Goal: Task Accomplishment & Management: Manage account settings

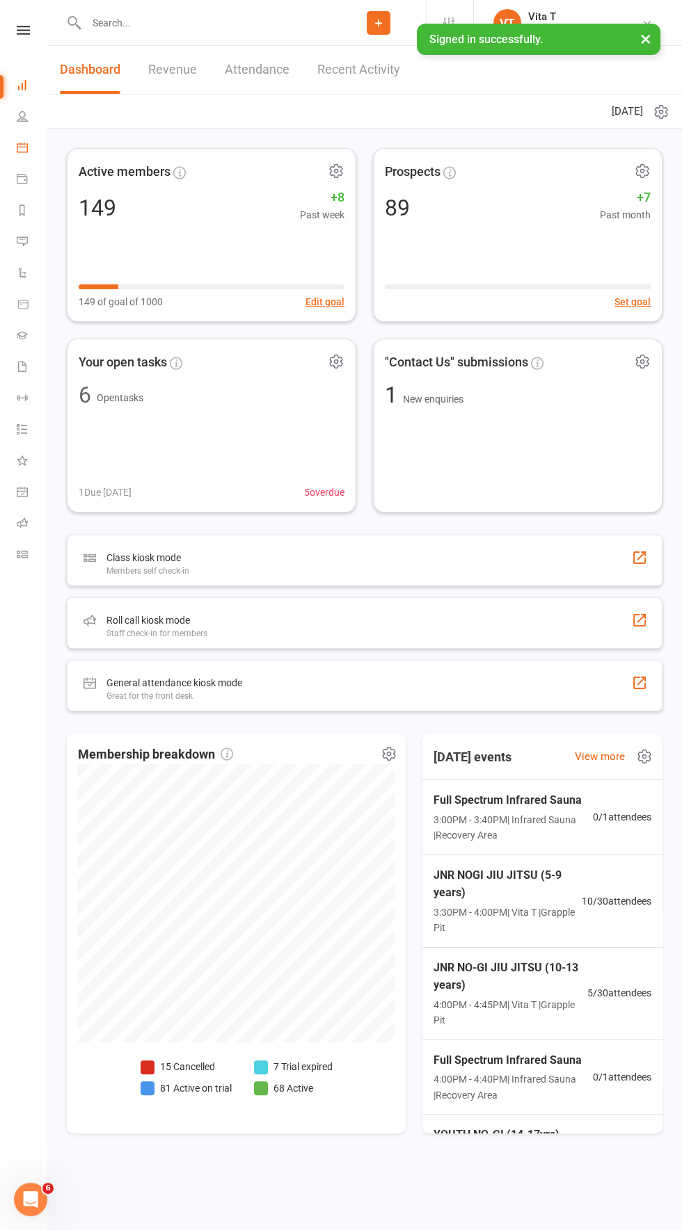
click at [32, 158] on link "Calendar" at bounding box center [32, 149] width 31 height 31
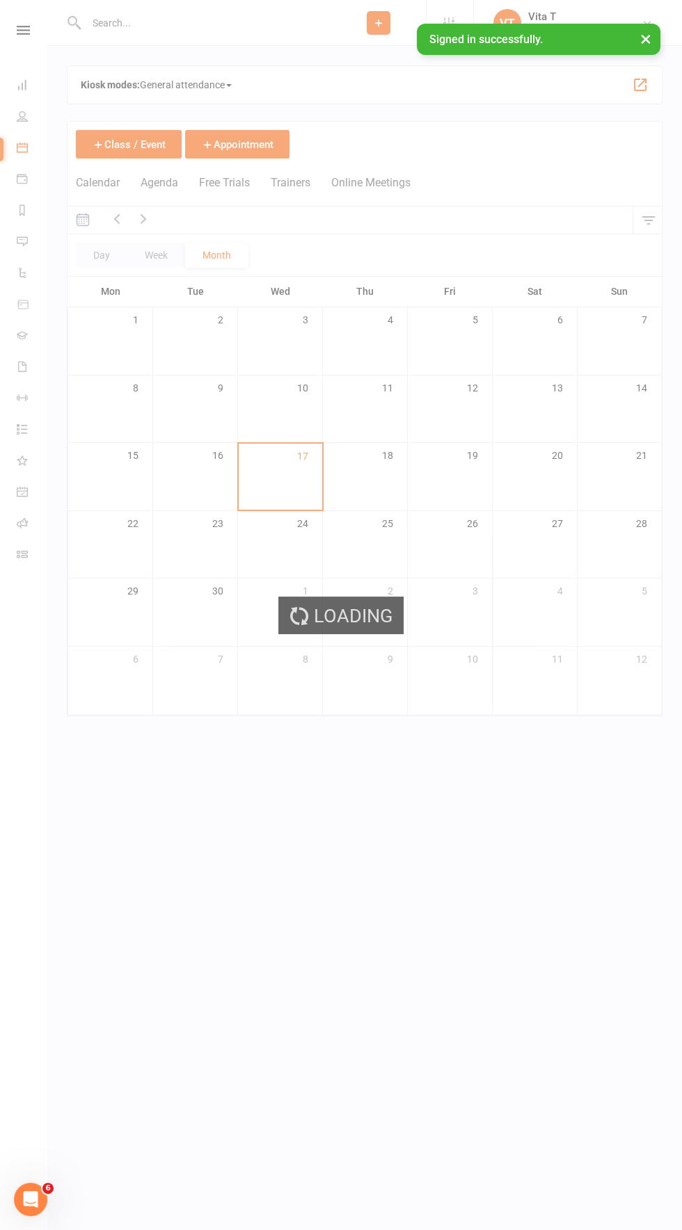
click at [24, 374] on div "Loading" at bounding box center [341, 615] width 682 height 1230
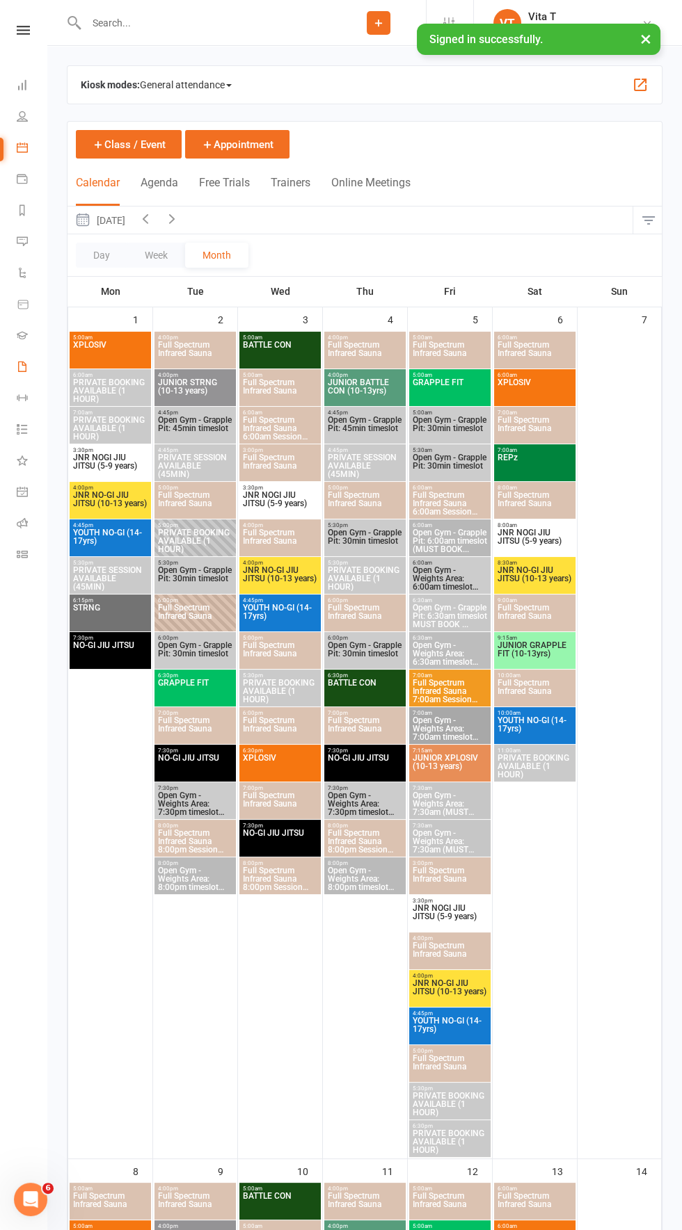
click at [29, 355] on link "Waivers" at bounding box center [32, 368] width 31 height 31
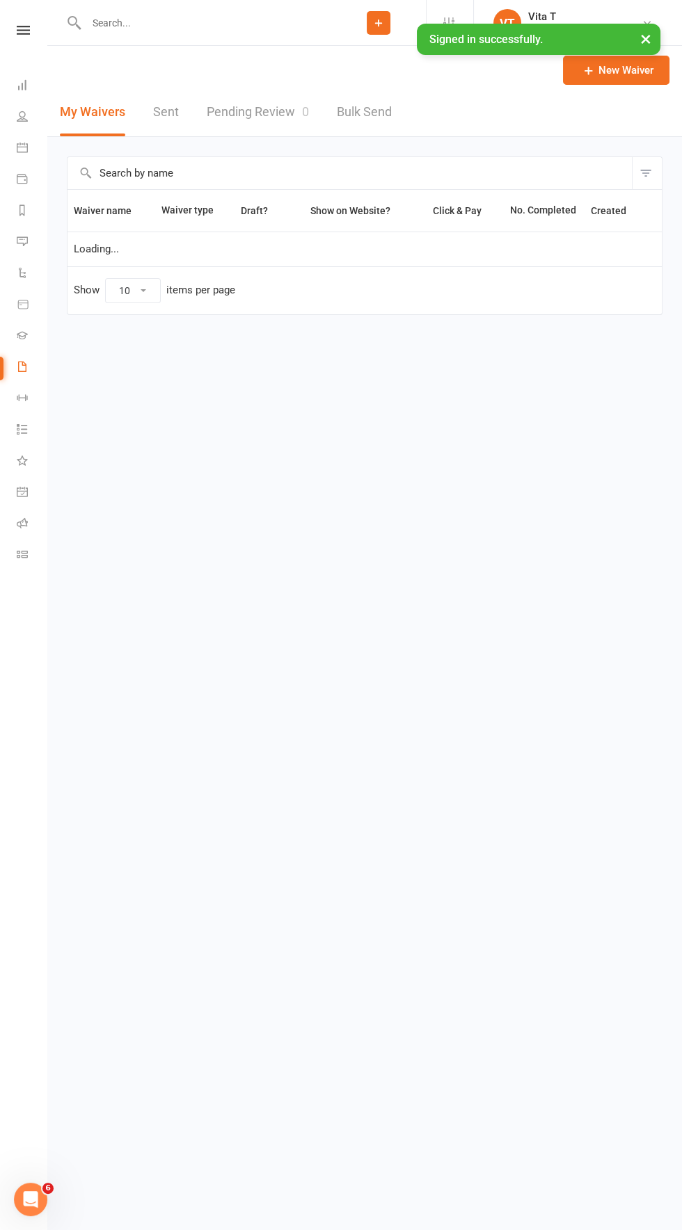
select select "100"
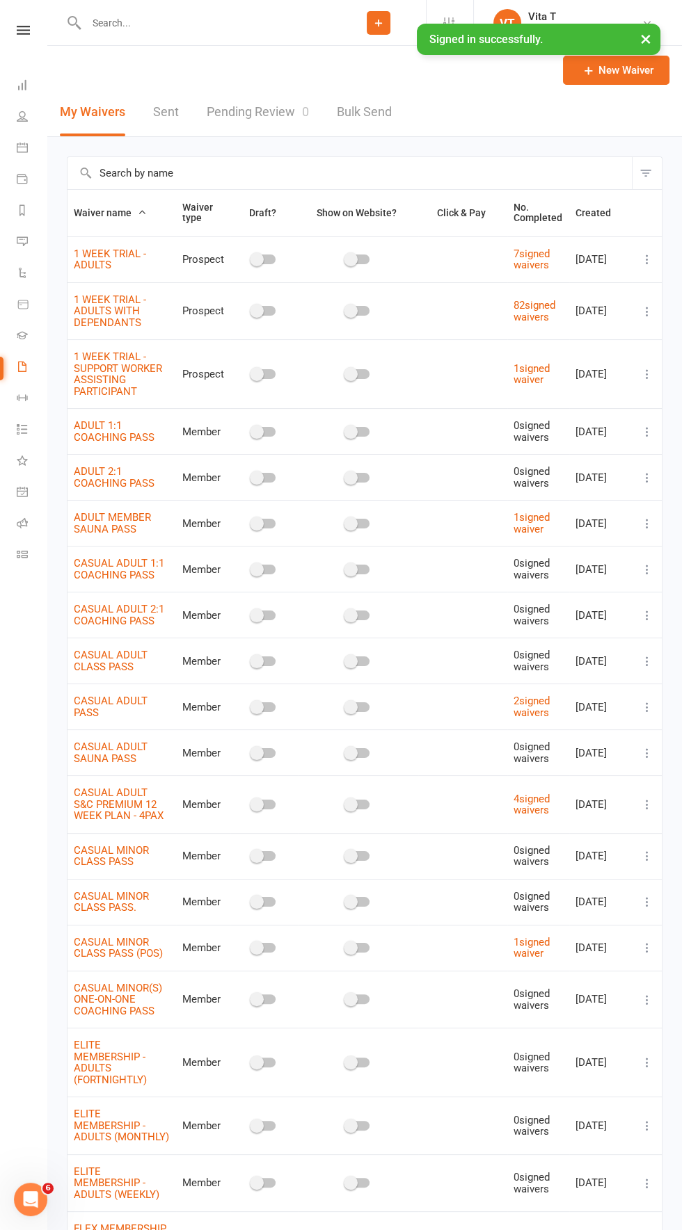
click at [644, 259] on icon at bounding box center [647, 259] width 14 height 14
click at [624, 341] on link "Copy external link to clipboard" at bounding box center [572, 342] width 163 height 28
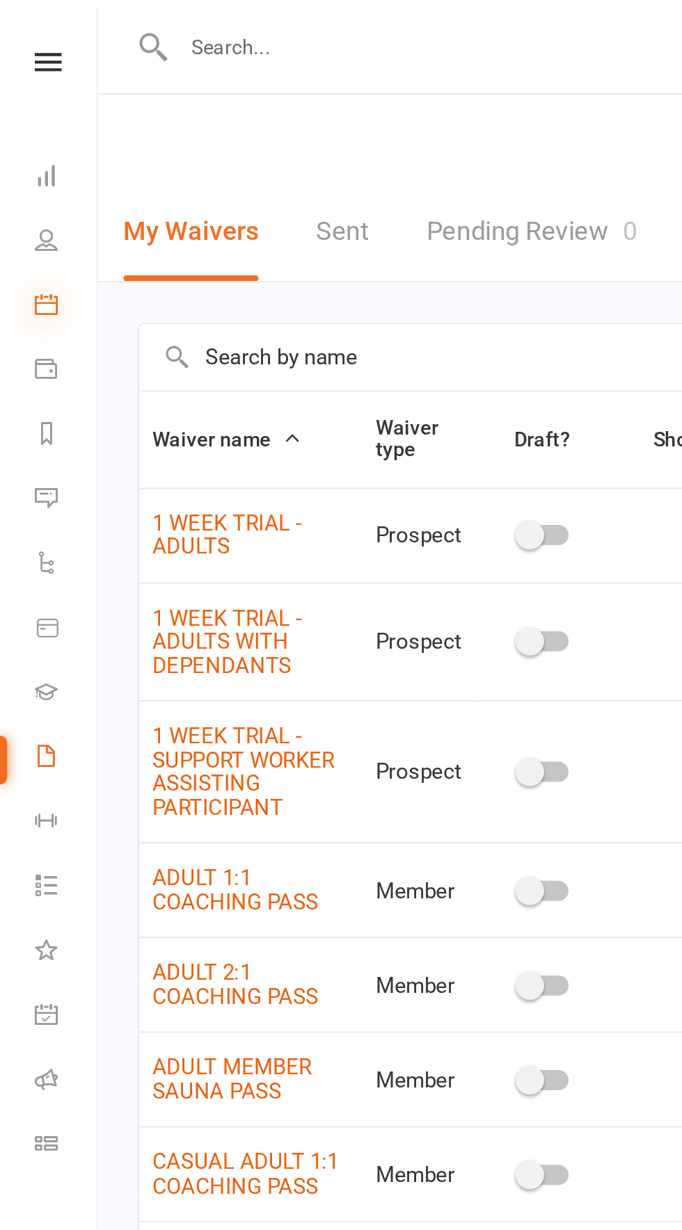
click at [25, 148] on icon at bounding box center [22, 147] width 11 height 11
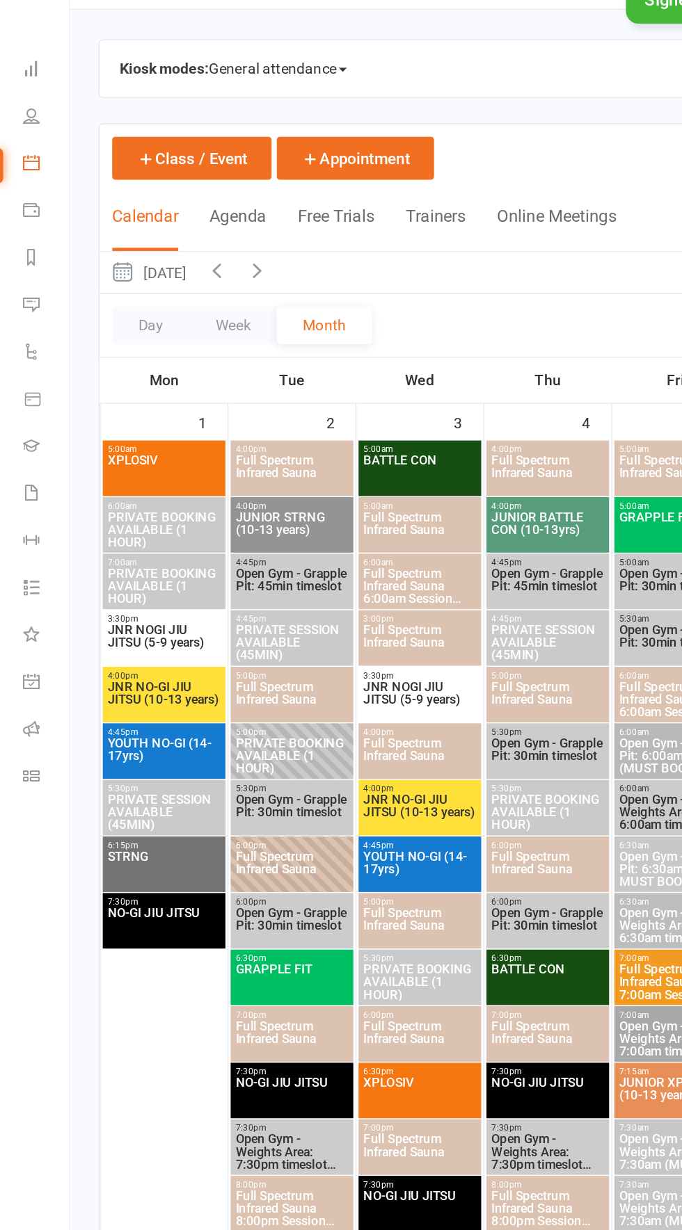
click at [203, 431] on span "Open Gym - Grapple Pit: 45min timeslot" at bounding box center [195, 428] width 76 height 25
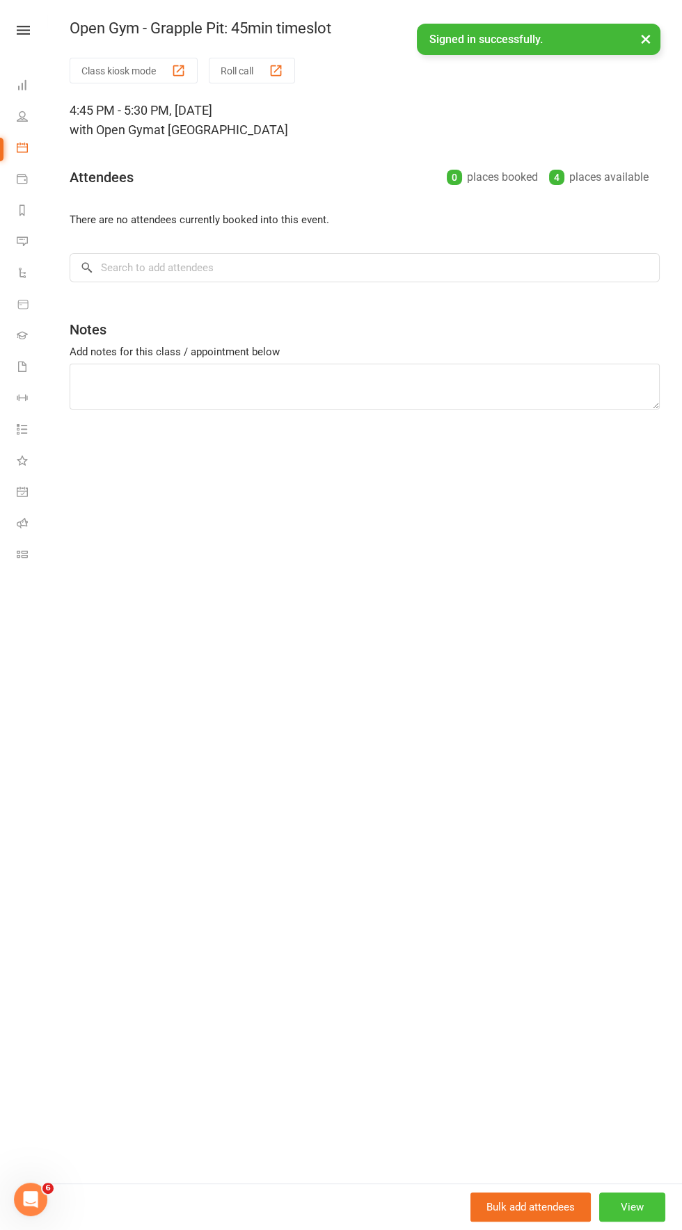
click at [632, 1211] on button "View" at bounding box center [632, 1207] width 66 height 29
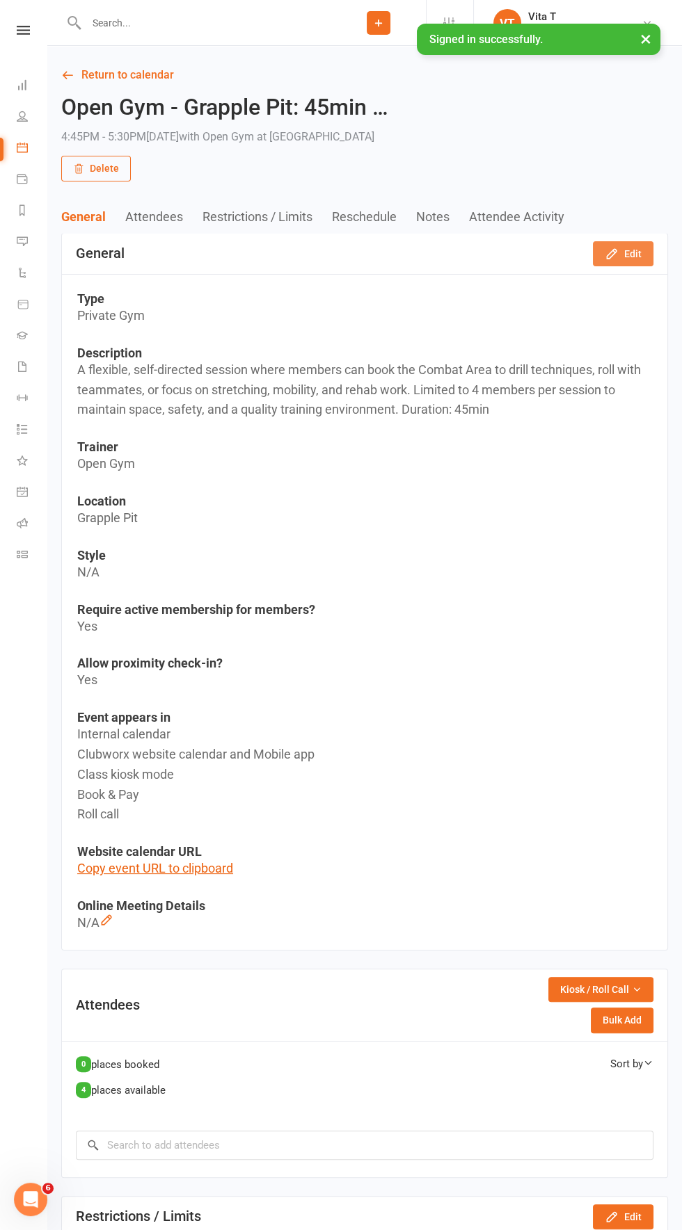
click at [621, 259] on button "Edit" at bounding box center [623, 253] width 61 height 25
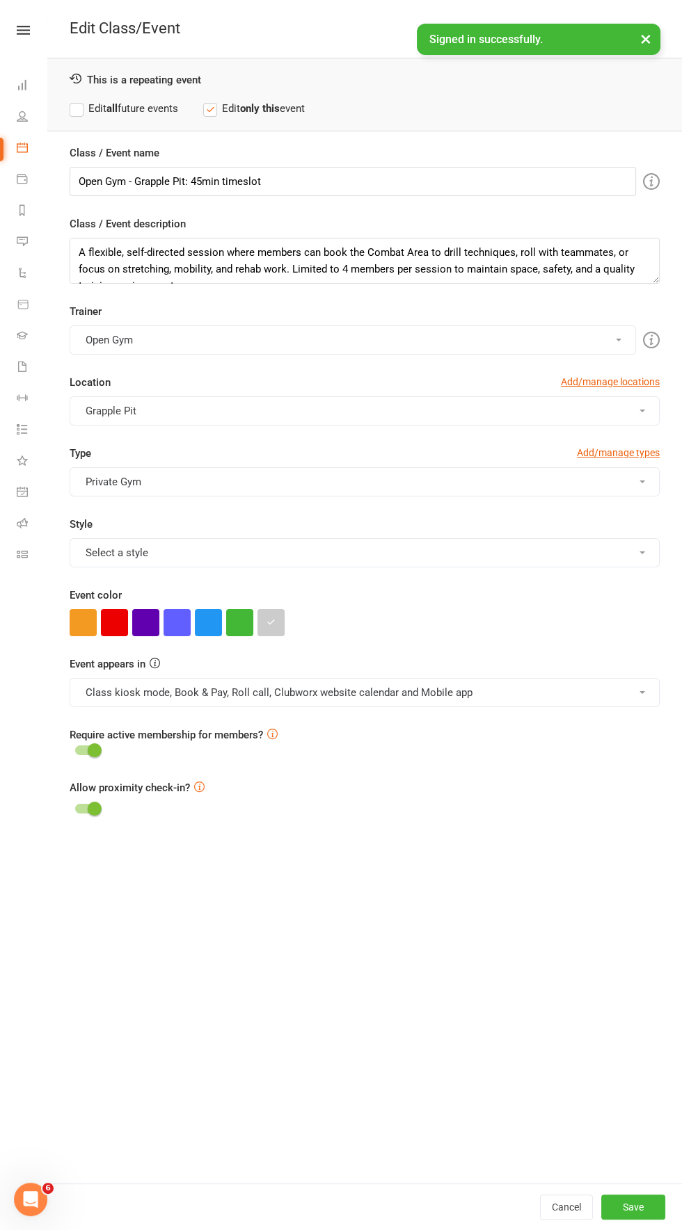
click at [474, 485] on button "Private Gym" at bounding box center [365, 481] width 590 height 29
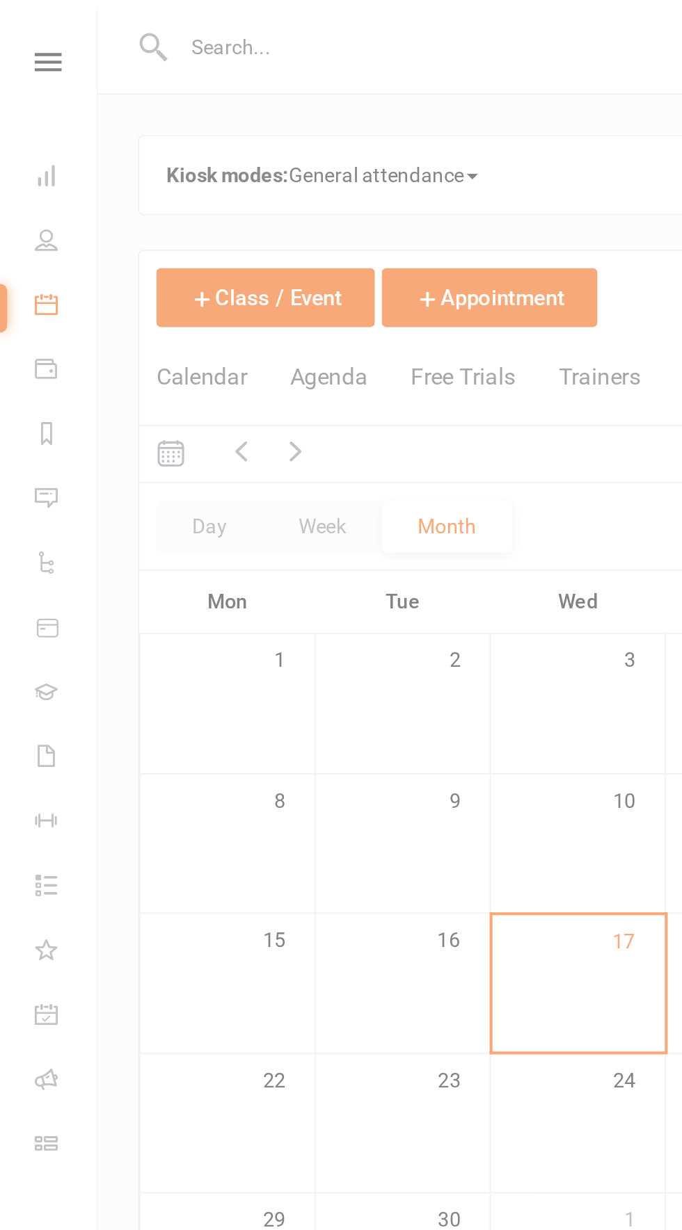
select select "100"
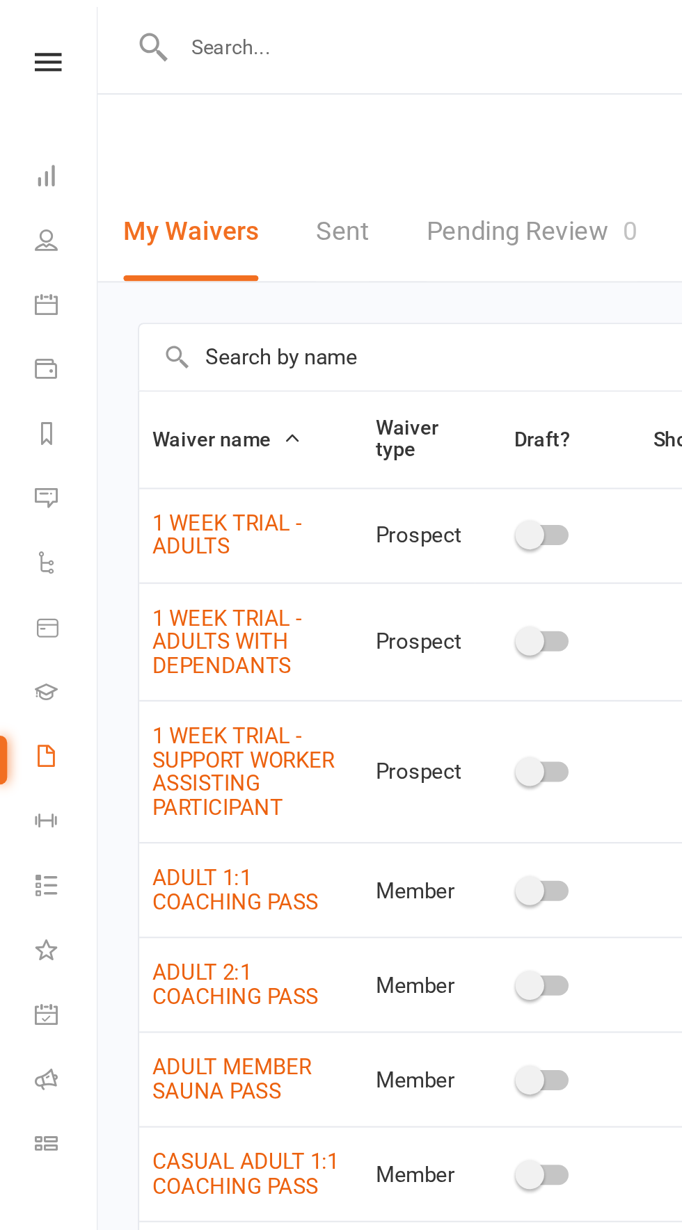
click at [170, 15] on input "text" at bounding box center [206, 22] width 249 height 19
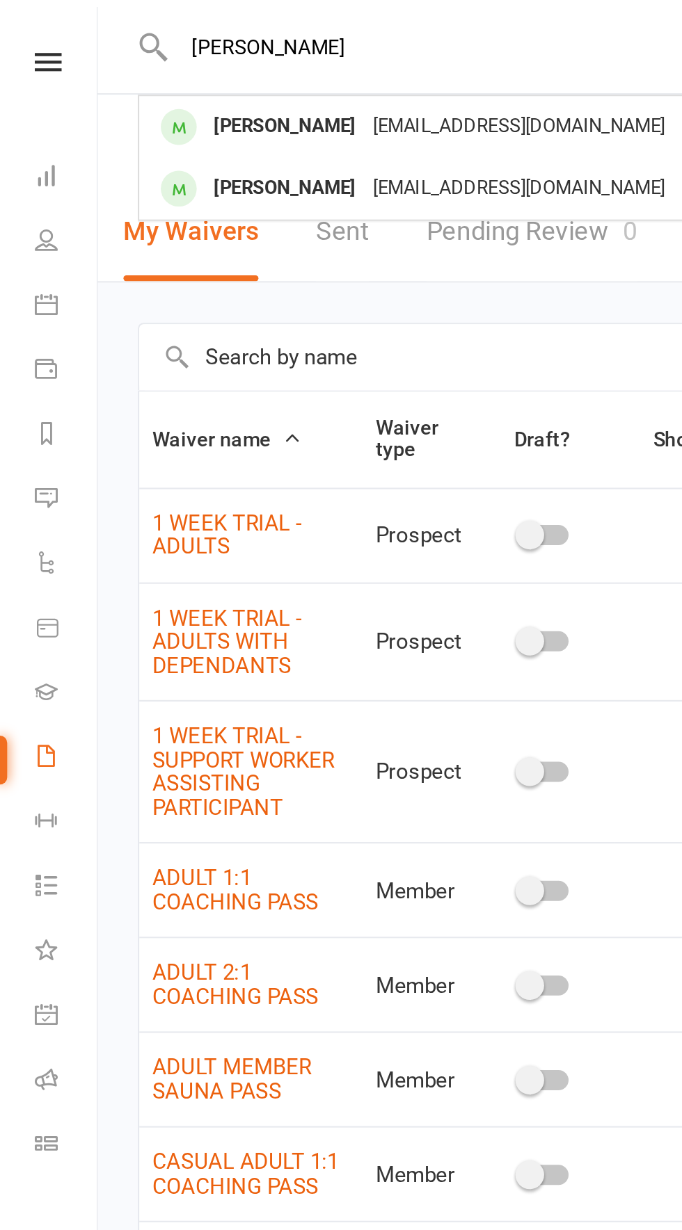
type input "[PERSON_NAME]"
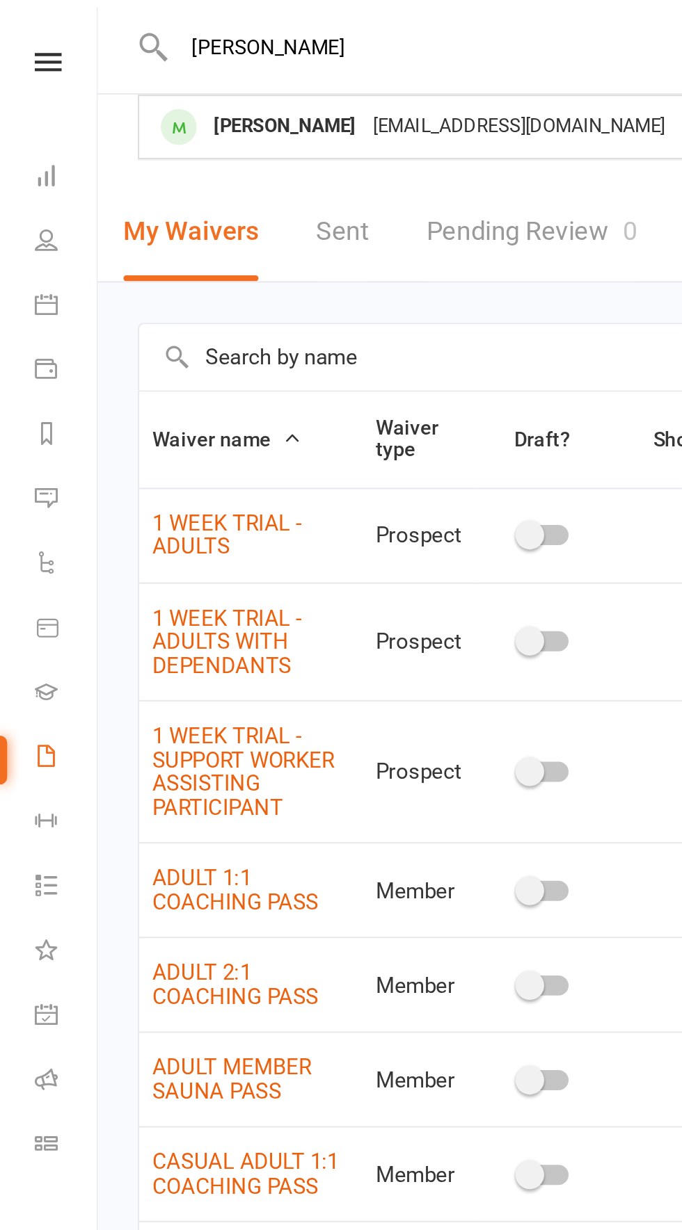
click at [305, 72] on div "[PERSON_NAME] [EMAIL_ADDRESS][DOMAIN_NAME]" at bounding box center [255, 61] width 375 height 29
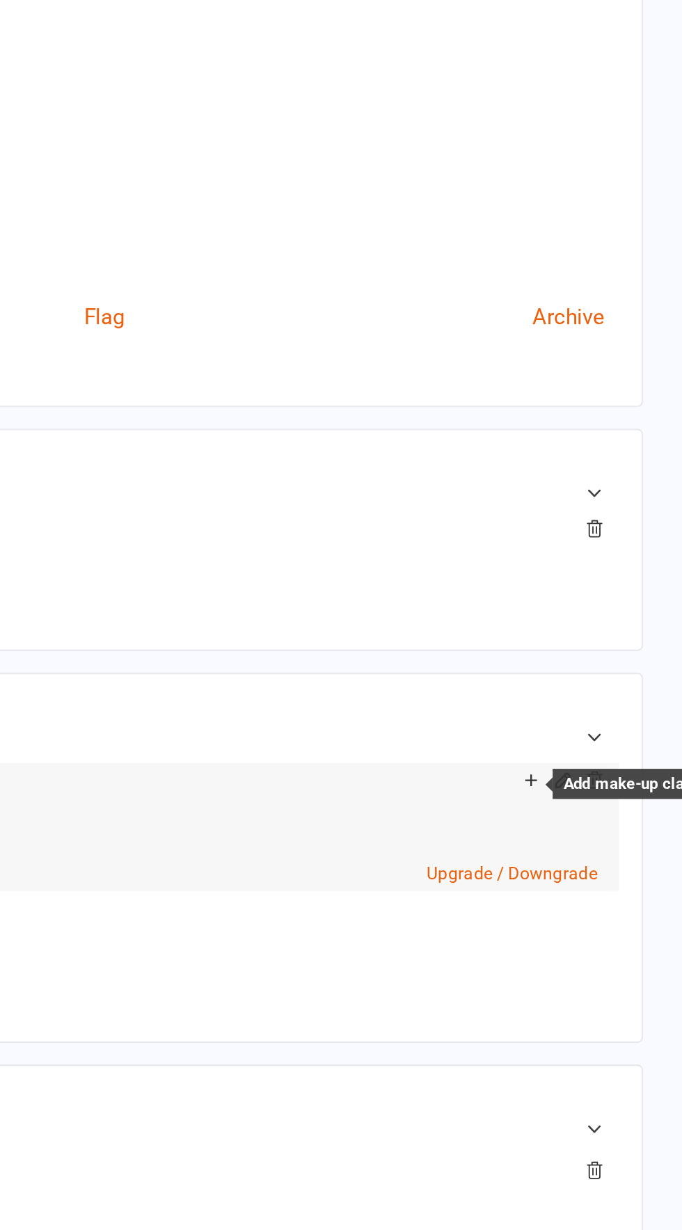
click at [625, 652] on div "Add make-up class" at bounding box center [657, 658] width 78 height 15
click at [622, 654] on icon at bounding box center [623, 657] width 10 height 10
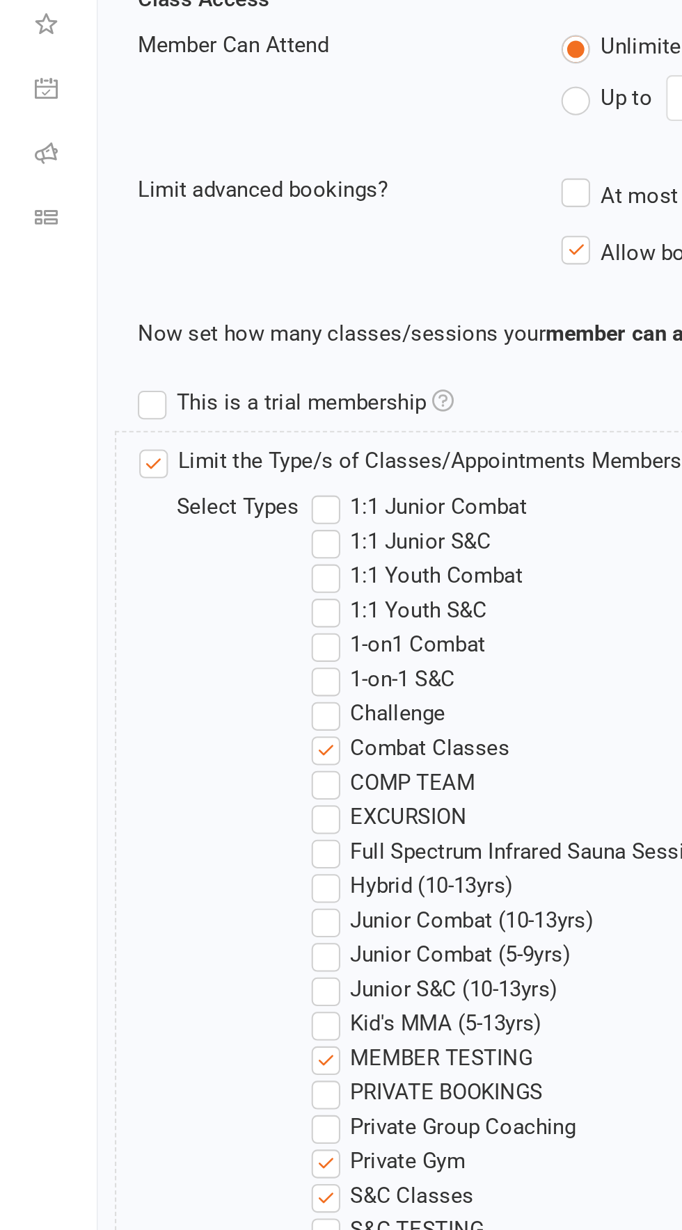
scroll to position [0, 1]
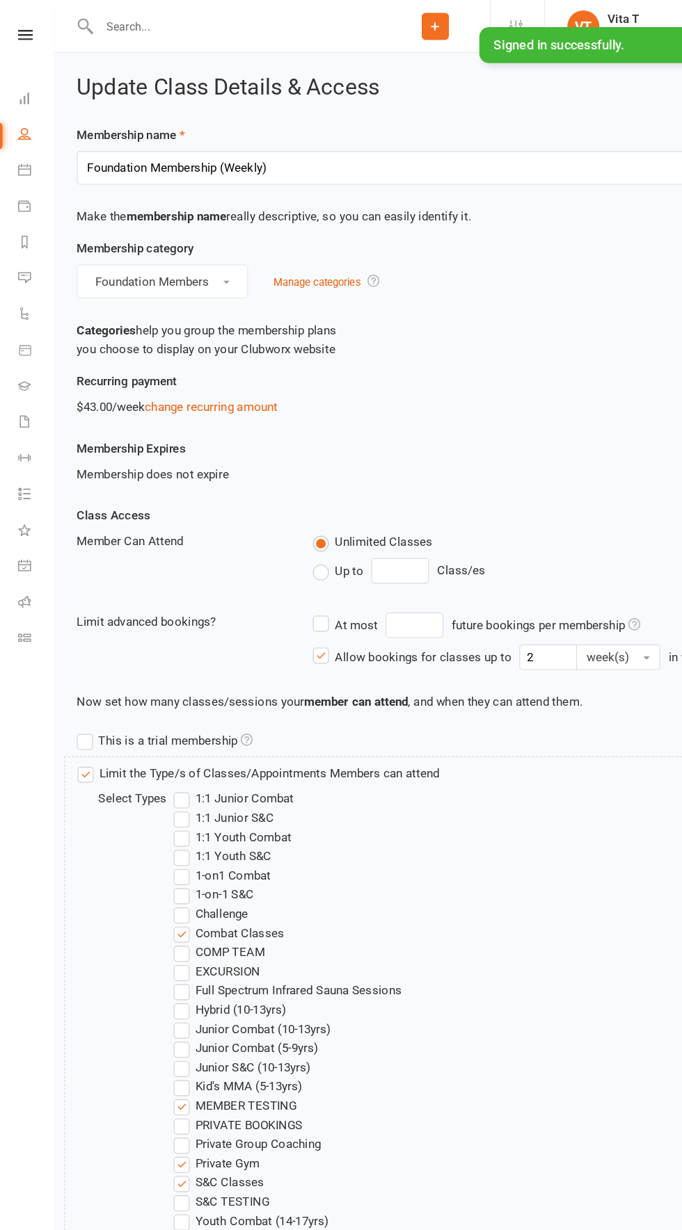
click at [38, 112] on link "People" at bounding box center [30, 117] width 31 height 31
select select "100"
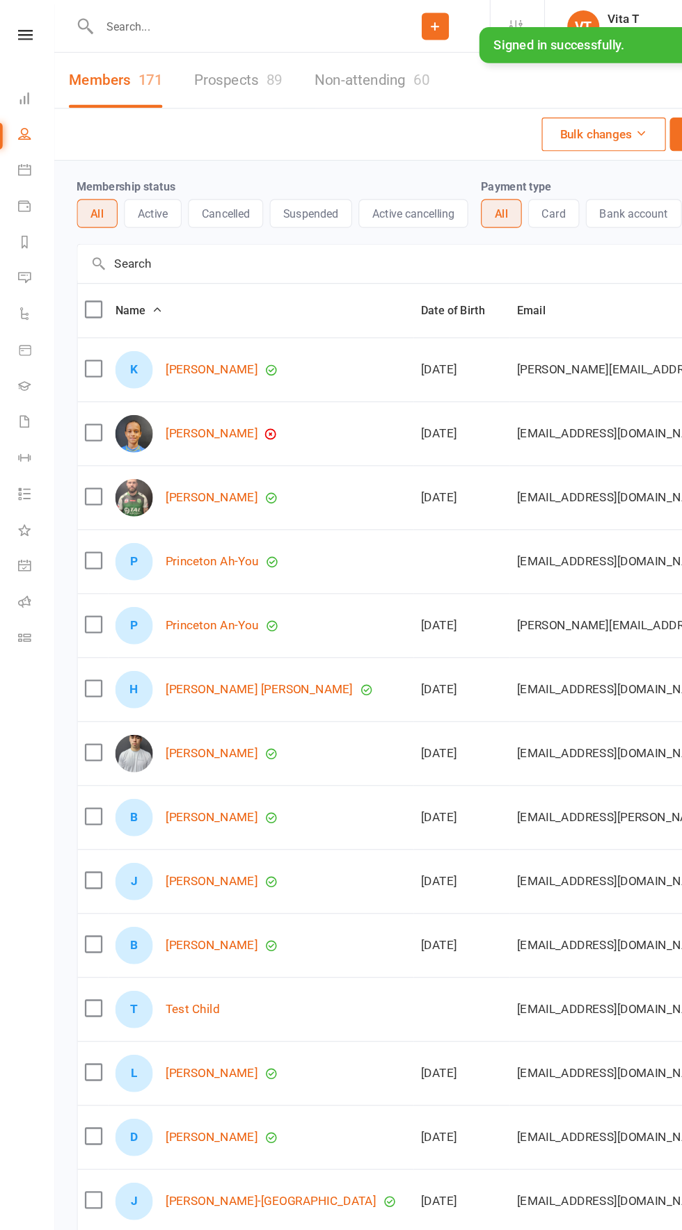
click at [22, 147] on icon at bounding box center [20, 147] width 11 height 11
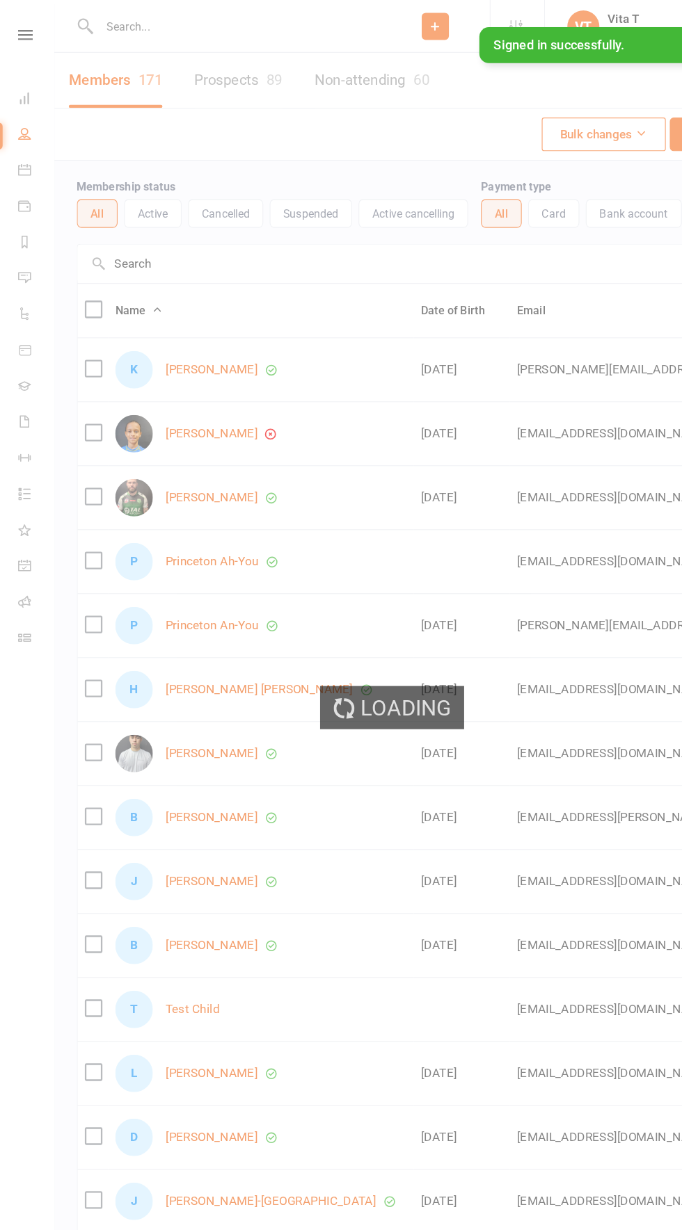
click at [15, 183] on div "Loading" at bounding box center [341, 615] width 682 height 1230
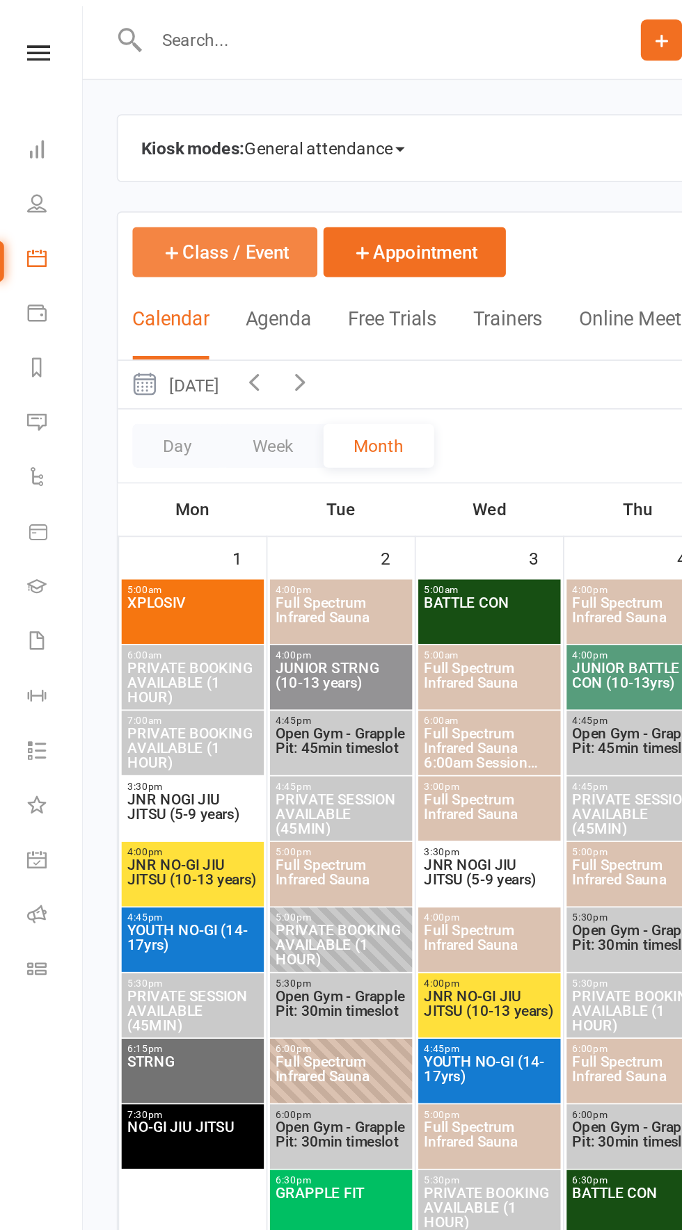
click at [131, 136] on button "Class / Event" at bounding box center [129, 144] width 106 height 29
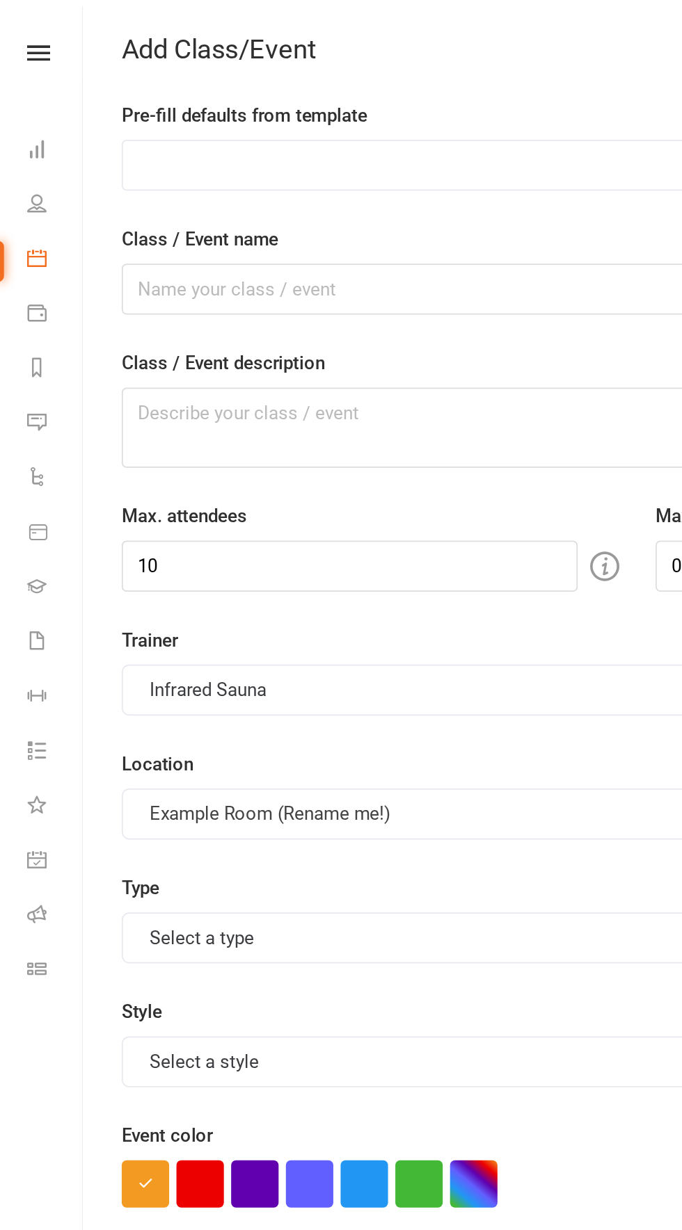
click at [321, 95] on select "1:1 ADULT S&C TRIAL 1:1 JUNIOR S&C 1 HOUR PRIVATE BOOKING AVAILABLE 45 MIN PRIV…" at bounding box center [364, 95] width 588 height 28
select select "927"
type input "Open Gym - Weights Area"
type textarea "Our Open Gym Sessions provide the flexibility to train on your own terms in our…"
type input "6"
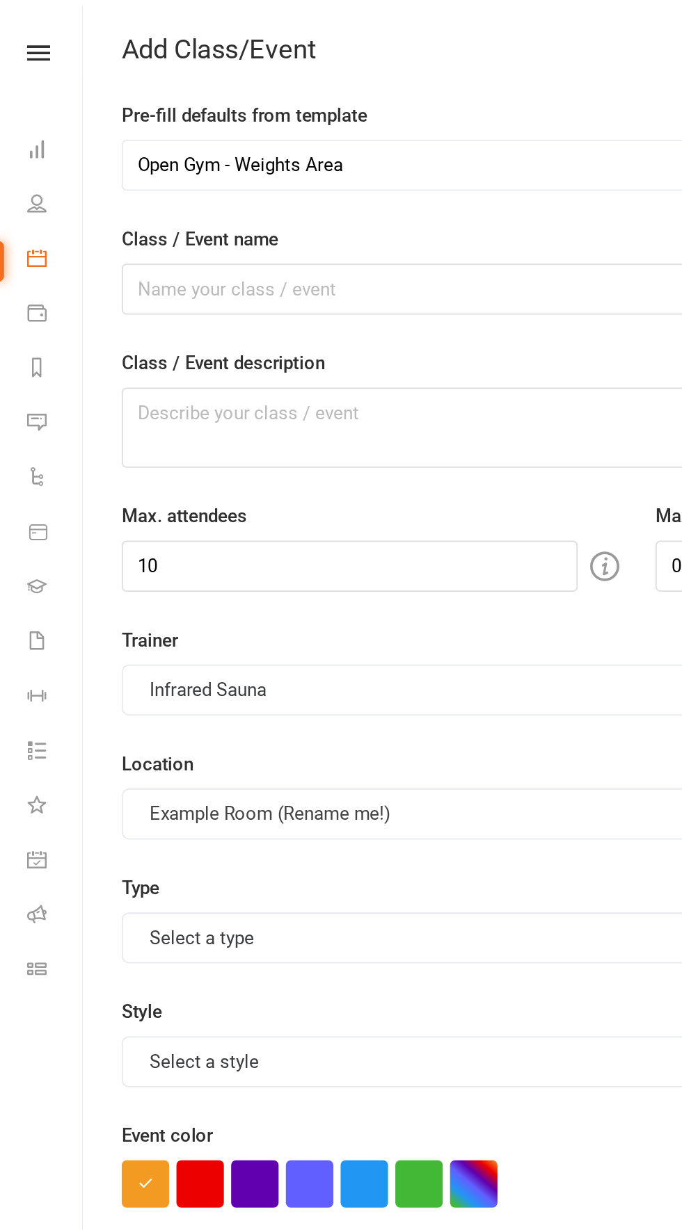
type input "6"
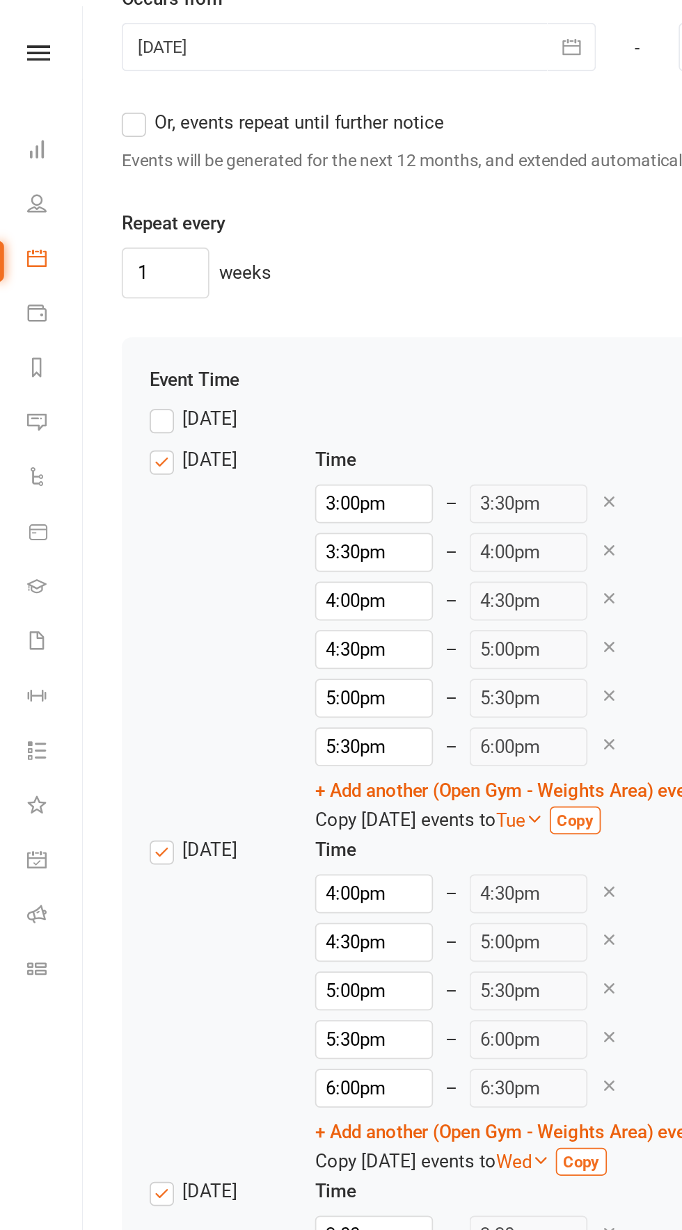
scroll to position [1358, 0]
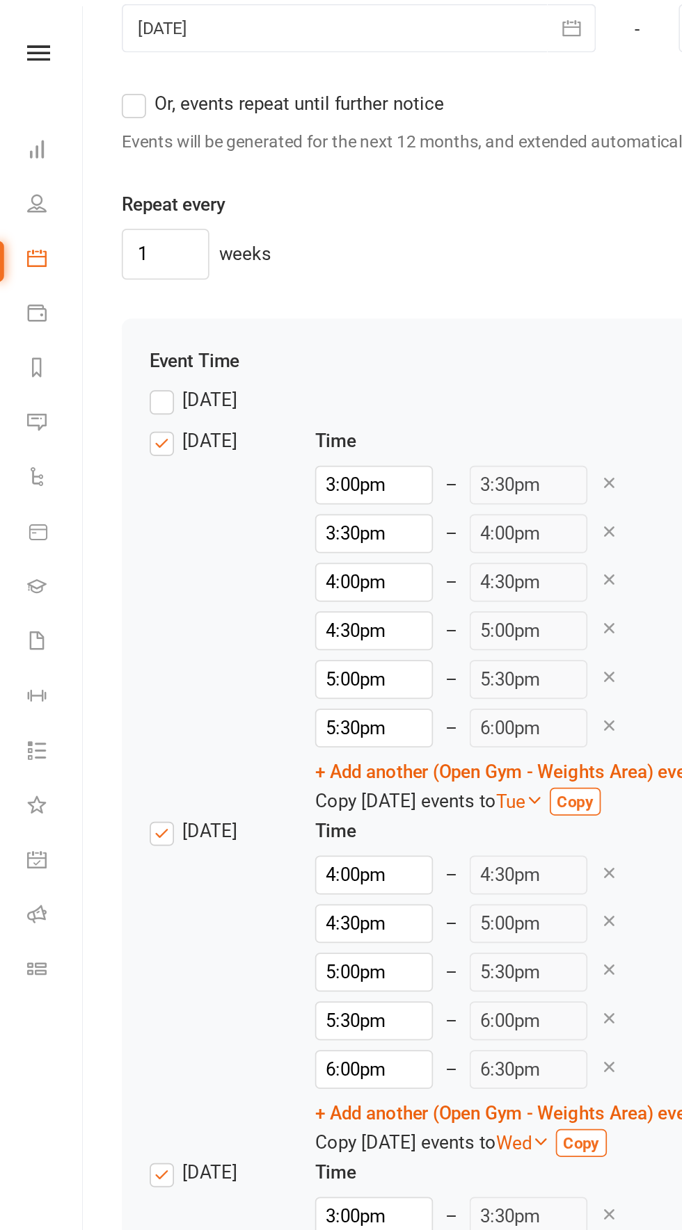
click at [97, 244] on label "[DATE]" at bounding box center [111, 252] width 50 height 17
click at [95, 244] on input "[DATE]" at bounding box center [90, 244] width 9 height 0
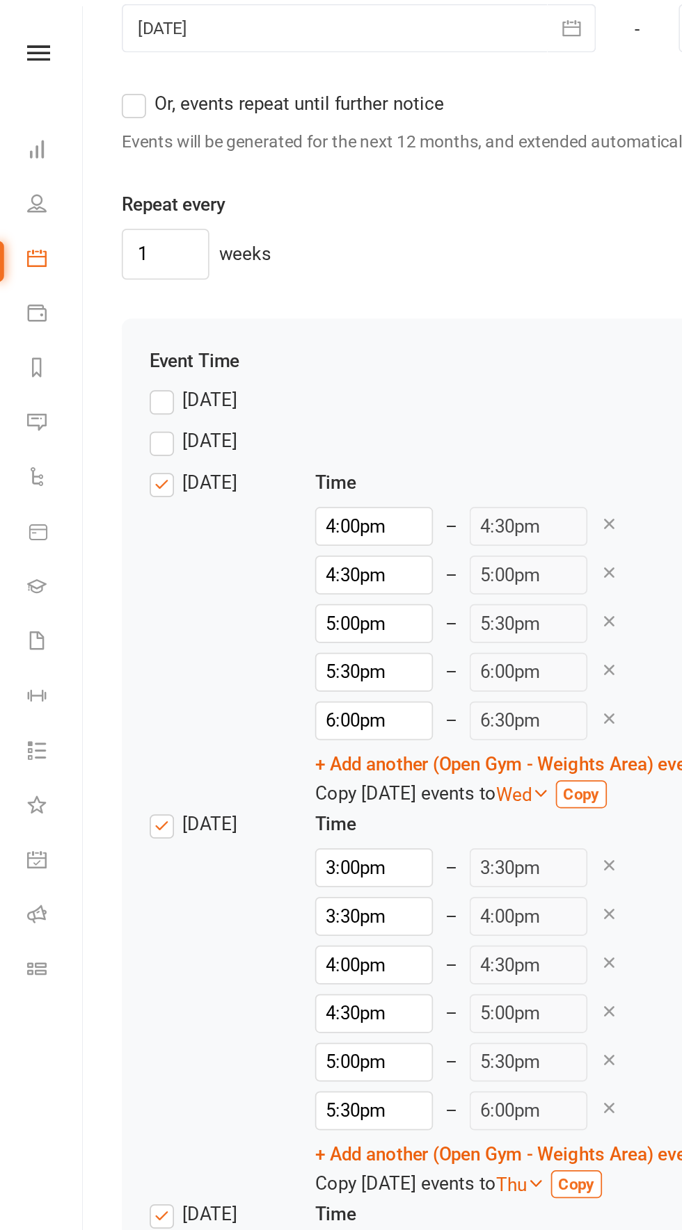
click at [92, 268] on label "[DATE]" at bounding box center [111, 276] width 50 height 17
click at [92, 268] on input "[DATE]" at bounding box center [90, 268] width 9 height 0
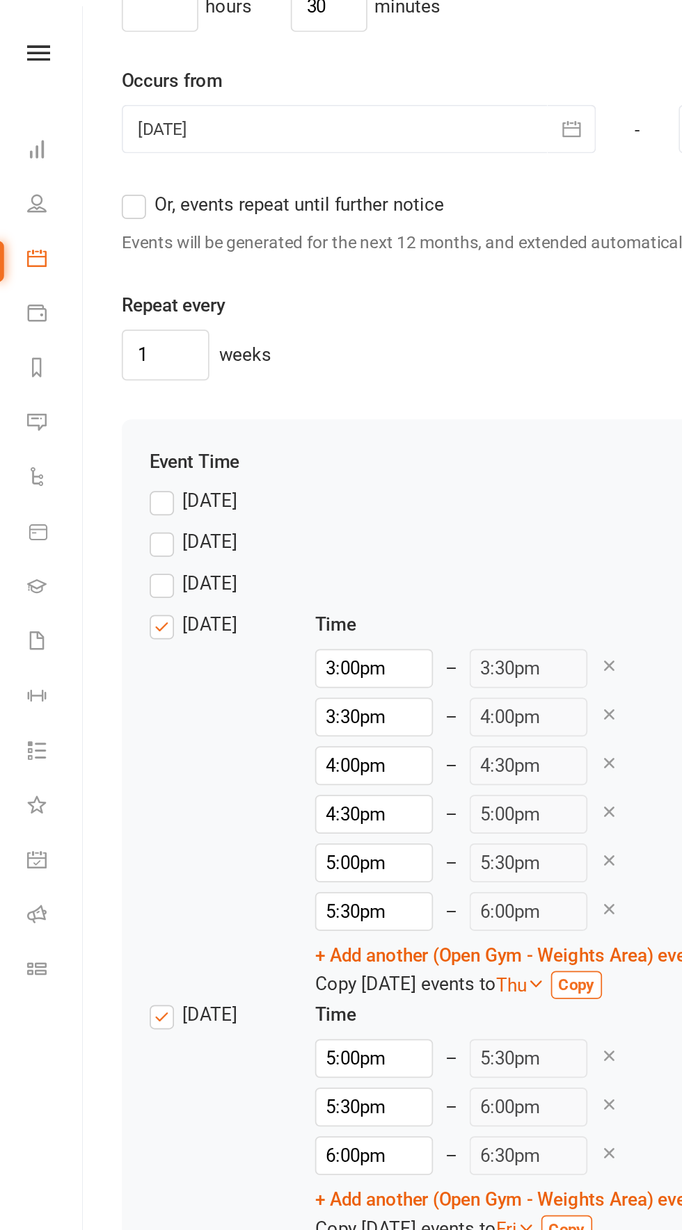
click at [94, 576] on label "[DATE]" at bounding box center [111, 580] width 50 height 17
click at [94, 572] on input "[DATE]" at bounding box center [90, 572] width 9 height 0
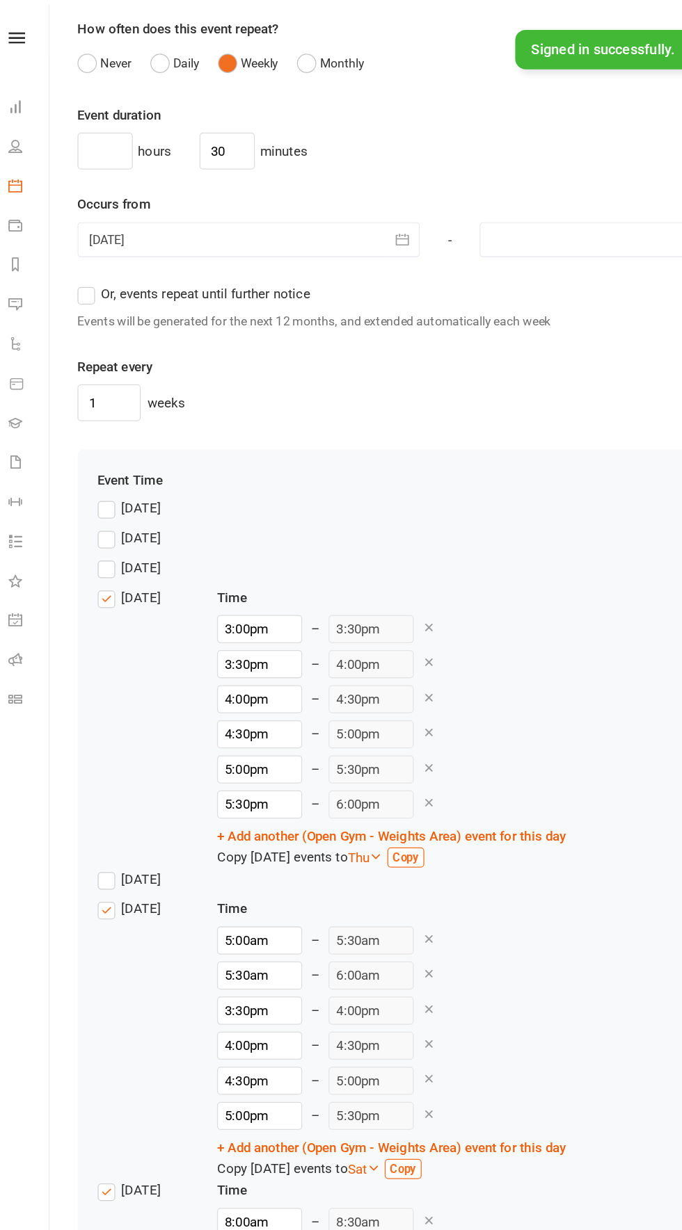
click at [93, 714] on label "[DATE]" at bounding box center [111, 720] width 50 height 17
click at [93, 712] on input "[DATE]" at bounding box center [90, 712] width 9 height 0
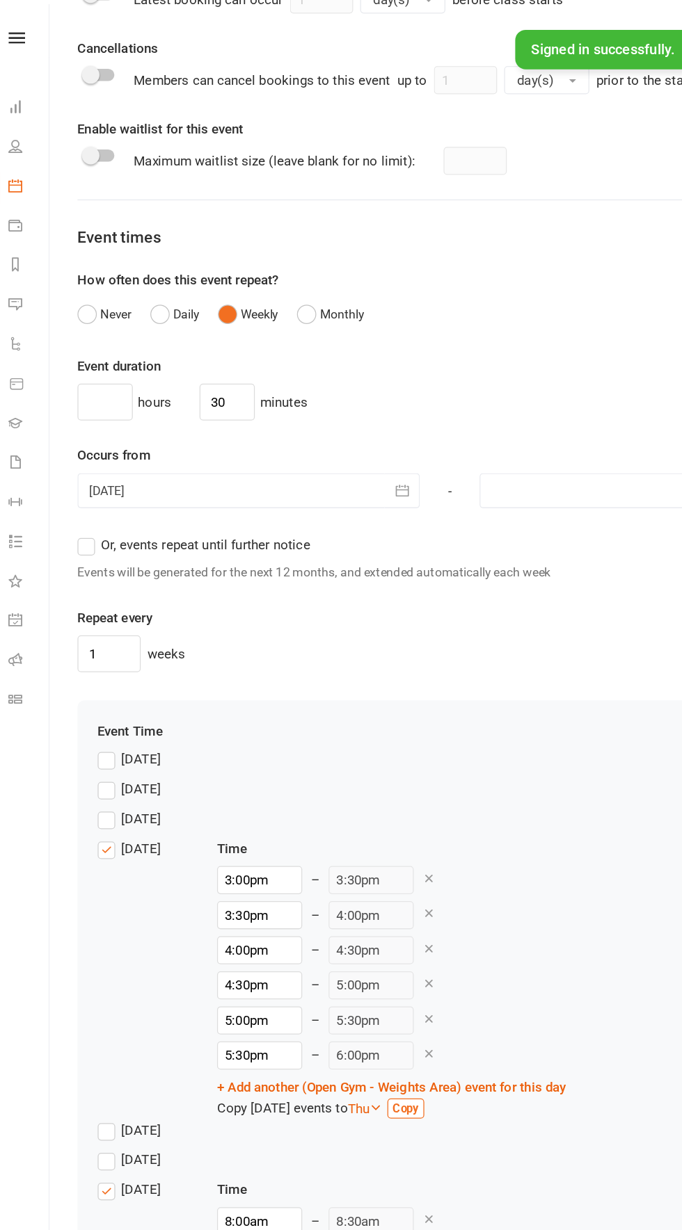
click at [92, 942] on label "[DATE]" at bounding box center [111, 943] width 50 height 17
click at [92, 935] on input "[DATE]" at bounding box center [90, 935] width 9 height 0
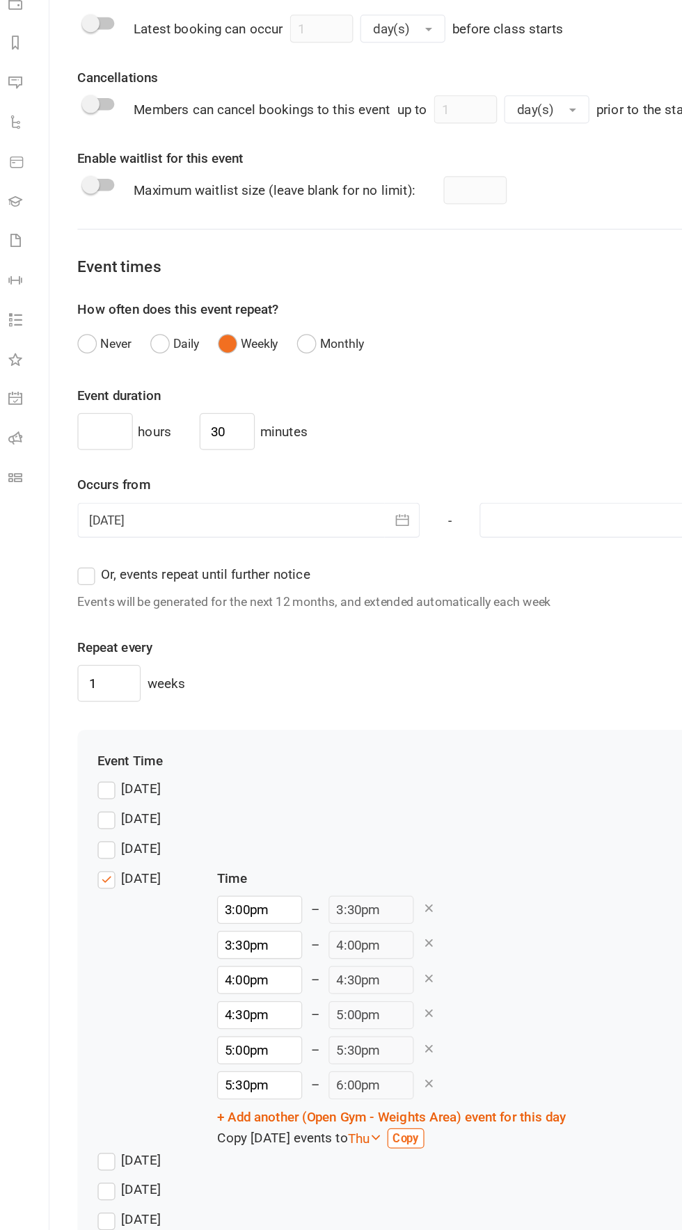
scroll to position [687, 0]
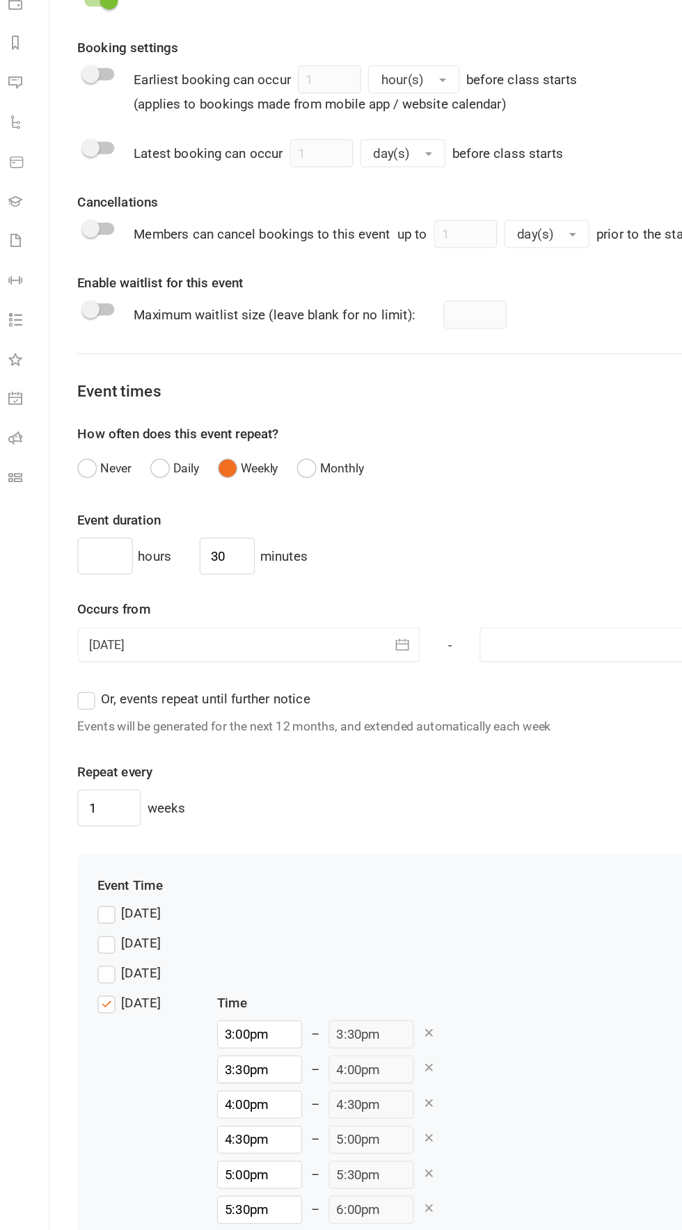
click at [330, 1162] on div "Time 3:00pm – 3:30pm 3:30pm – 4:00pm 4:00pm – 4:30pm 4:30pm – 5:00pm 5:00pm – 5…" at bounding box center [318, 1073] width 276 height 223
click at [178, 1144] on div "[DATE] Time 3:00pm – 3:30pm 3:30pm – 4:00pm 4:00pm – 4:30pm 4:30pm – 5:00pm 5:0…" at bounding box center [365, 1073] width 558 height 223
click at [230, 1155] on link "+ Add another (Open Gym - Weights Area) event for this day" at bounding box center [318, 1160] width 276 height 13
click at [220, 1152] on input "1:30pm" at bounding box center [213, 1163] width 67 height 22
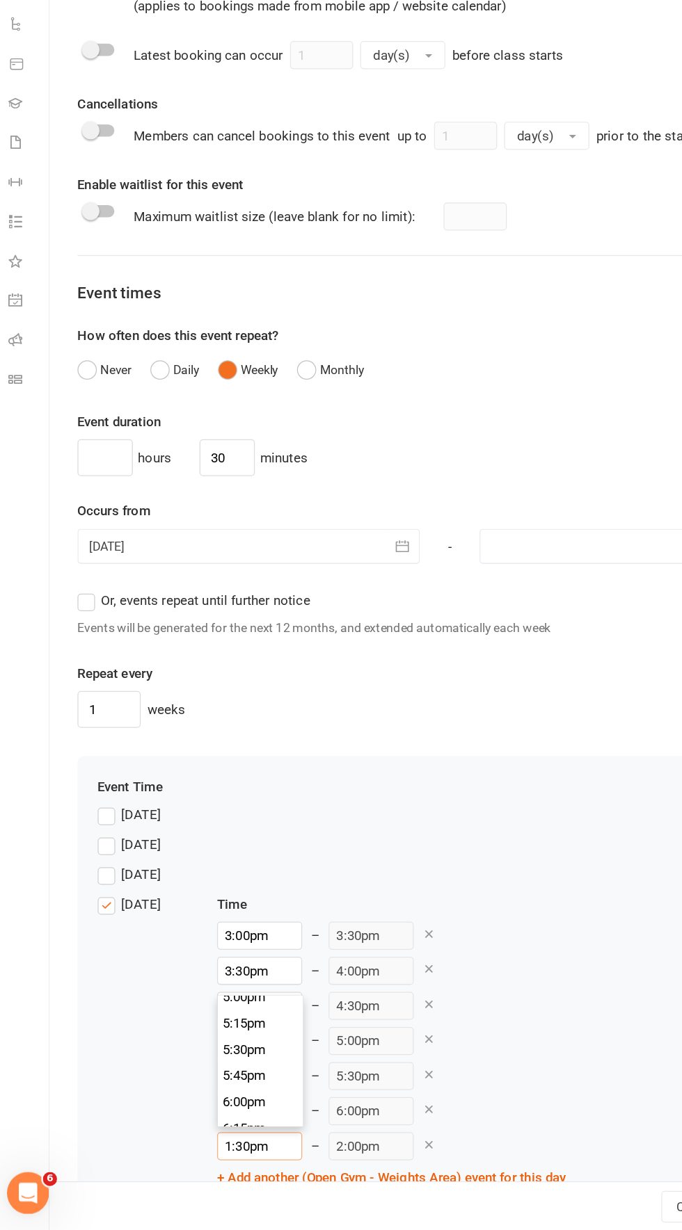
scroll to position [1430, 0]
click at [211, 1120] on li "6:00pm" at bounding box center [214, 1126] width 67 height 21
type input "6:00pm"
type input "6:30pm"
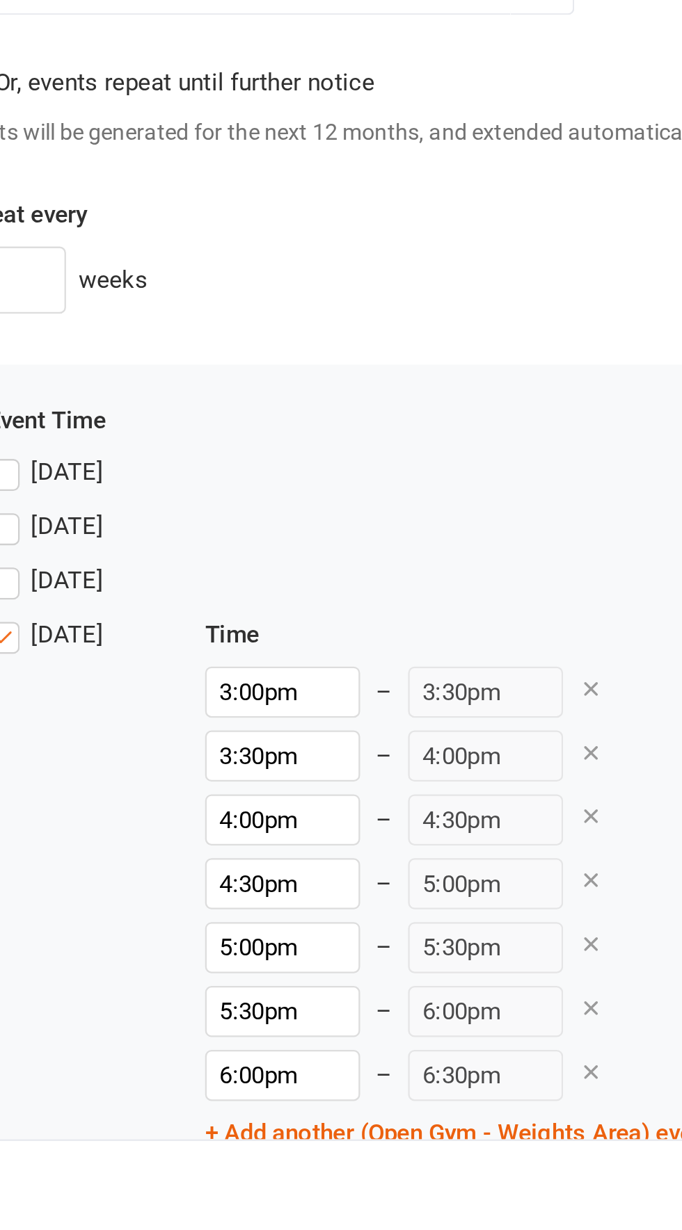
click at [354, 871] on div "Event Time [DATE] [DATE] [DATE] [DATE] Time 3:00pm – 3:30pm 3:30pm – 4:00pm 4:0…" at bounding box center [365, 1076] width 558 height 415
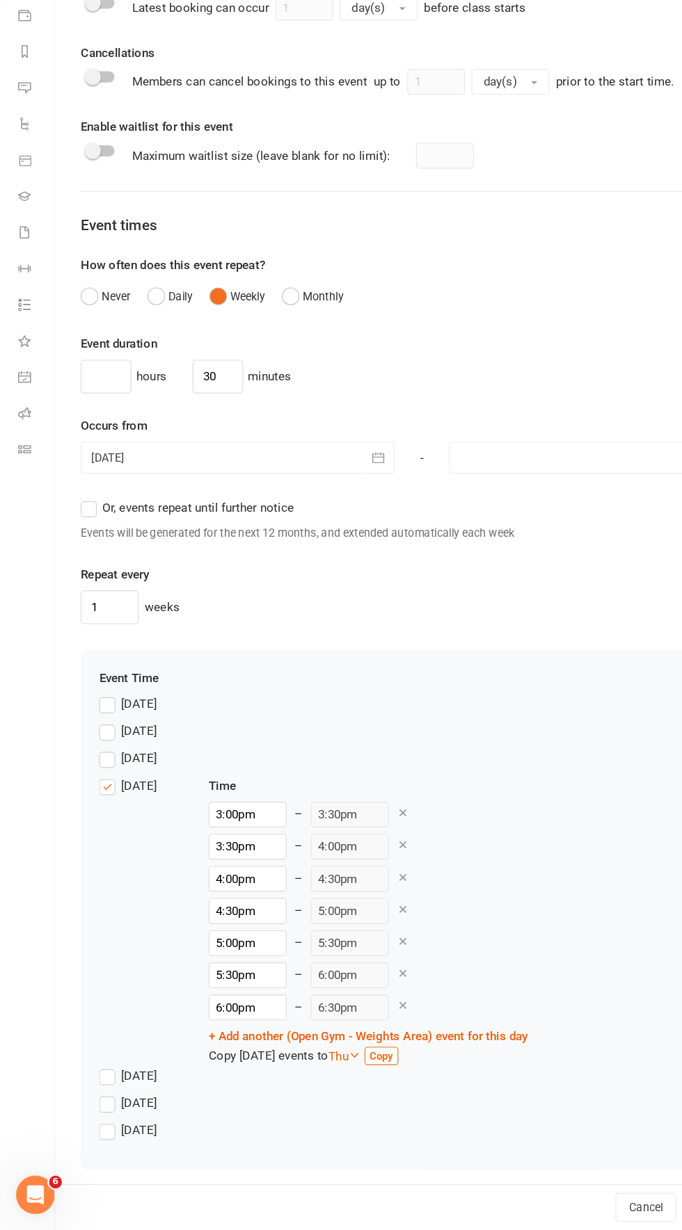
scroll to position [10, 0]
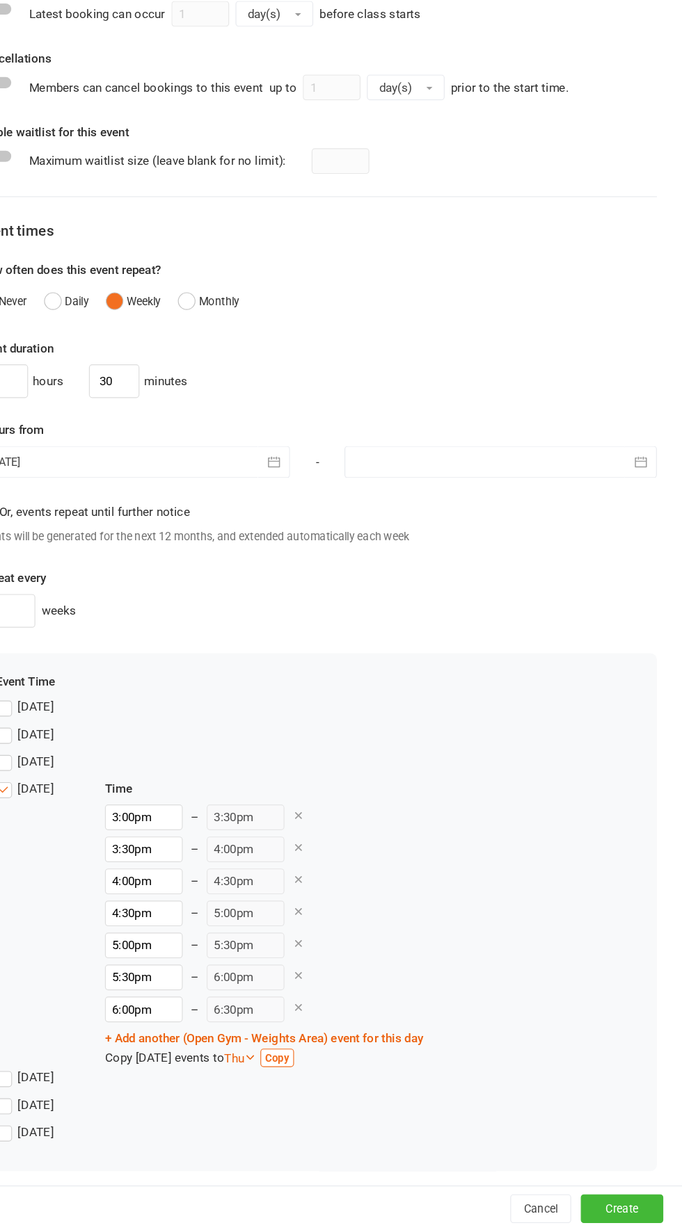
click at [650, 559] on icon "button" at bounding box center [645, 562] width 10 height 9
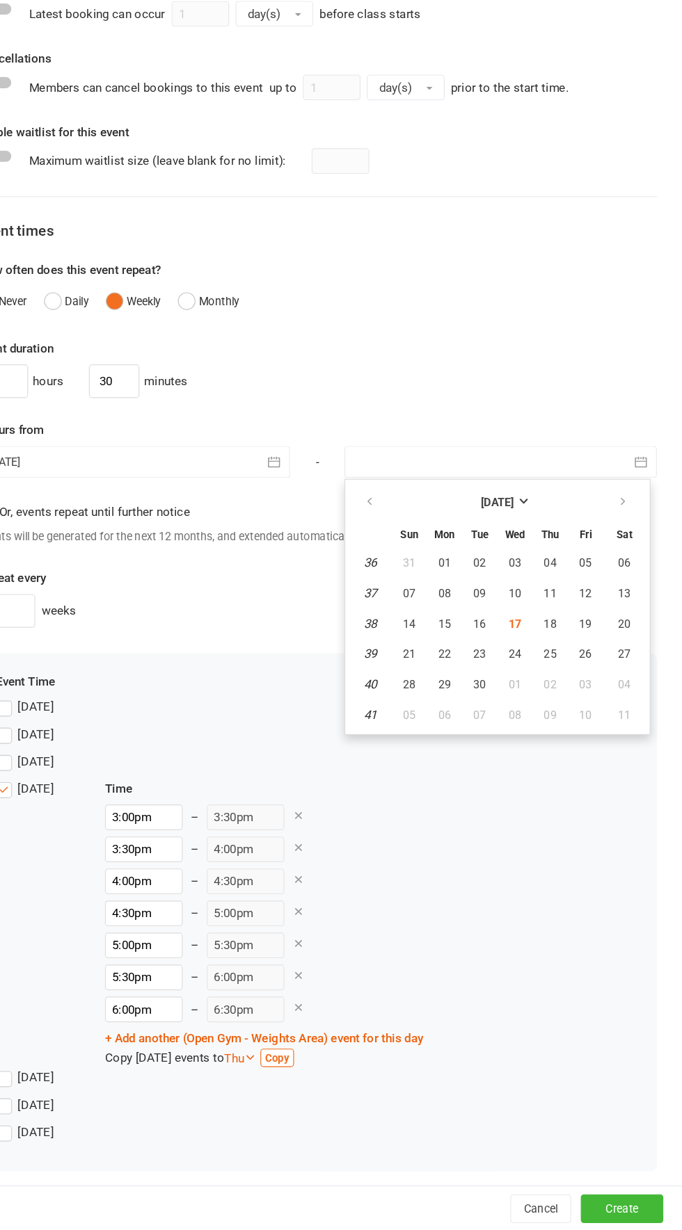
click at [579, 477] on div "hours 30 minutes" at bounding box center [365, 491] width 590 height 29
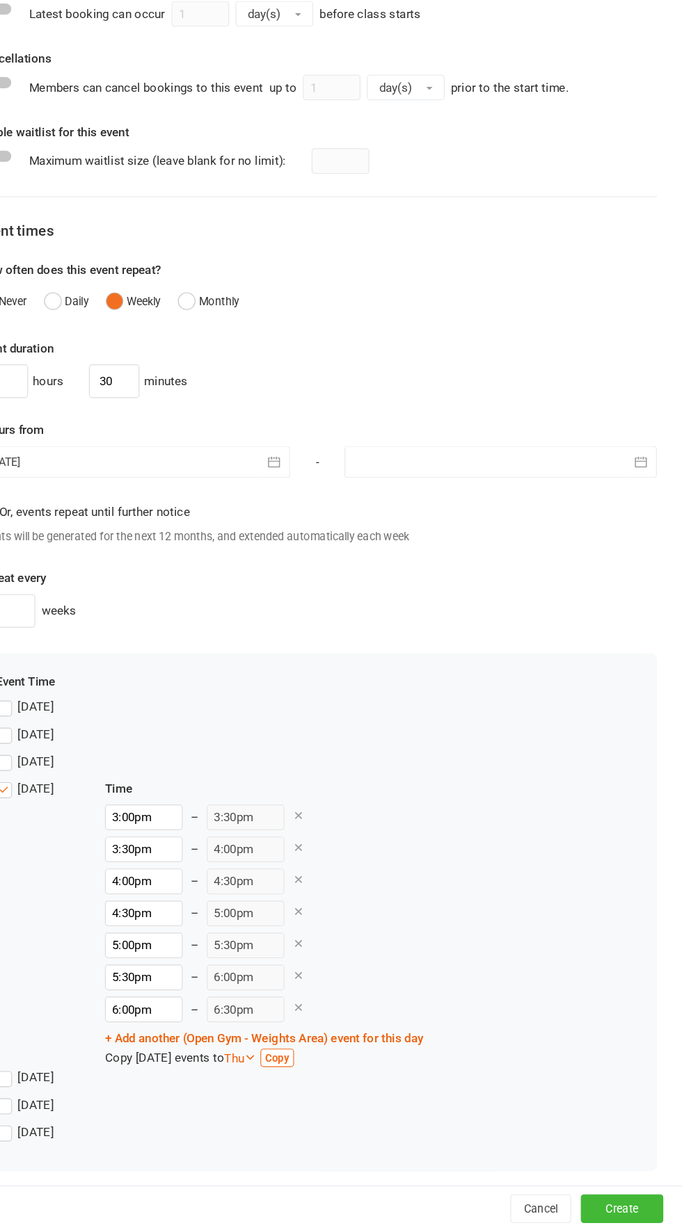
click at [640, 558] on icon "button" at bounding box center [645, 562] width 14 height 14
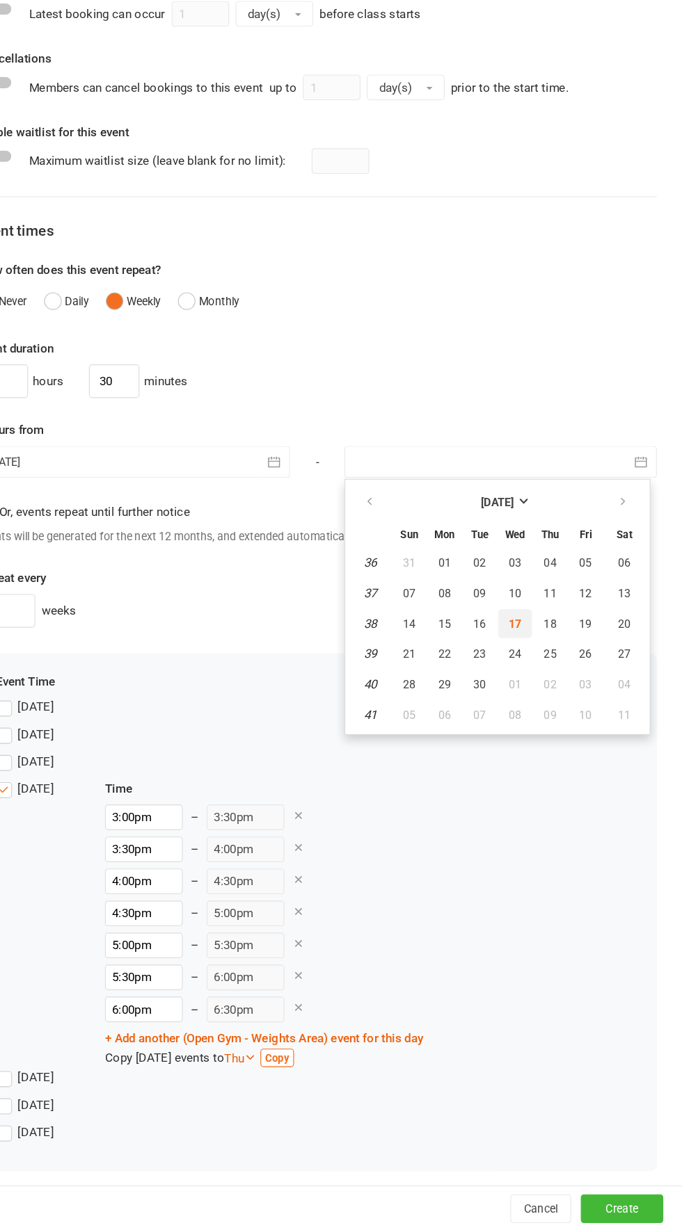
click at [541, 707] on button "17" at bounding box center [536, 702] width 29 height 25
type input "[DATE]"
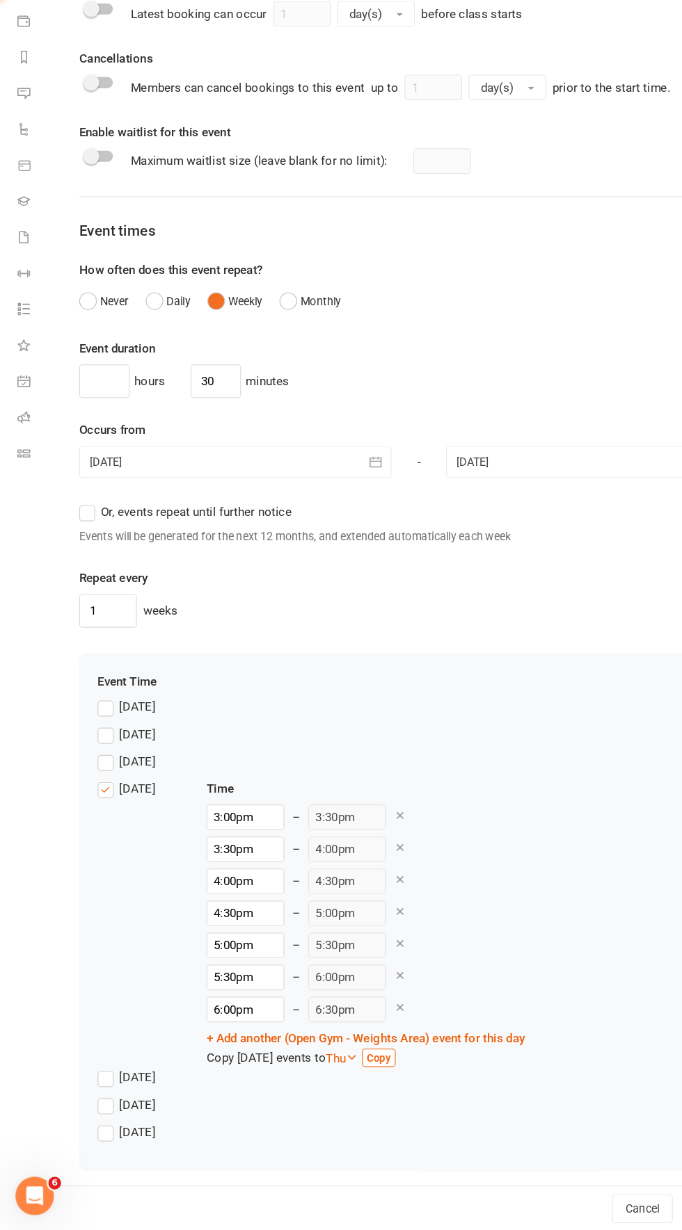
scroll to position [814, 0]
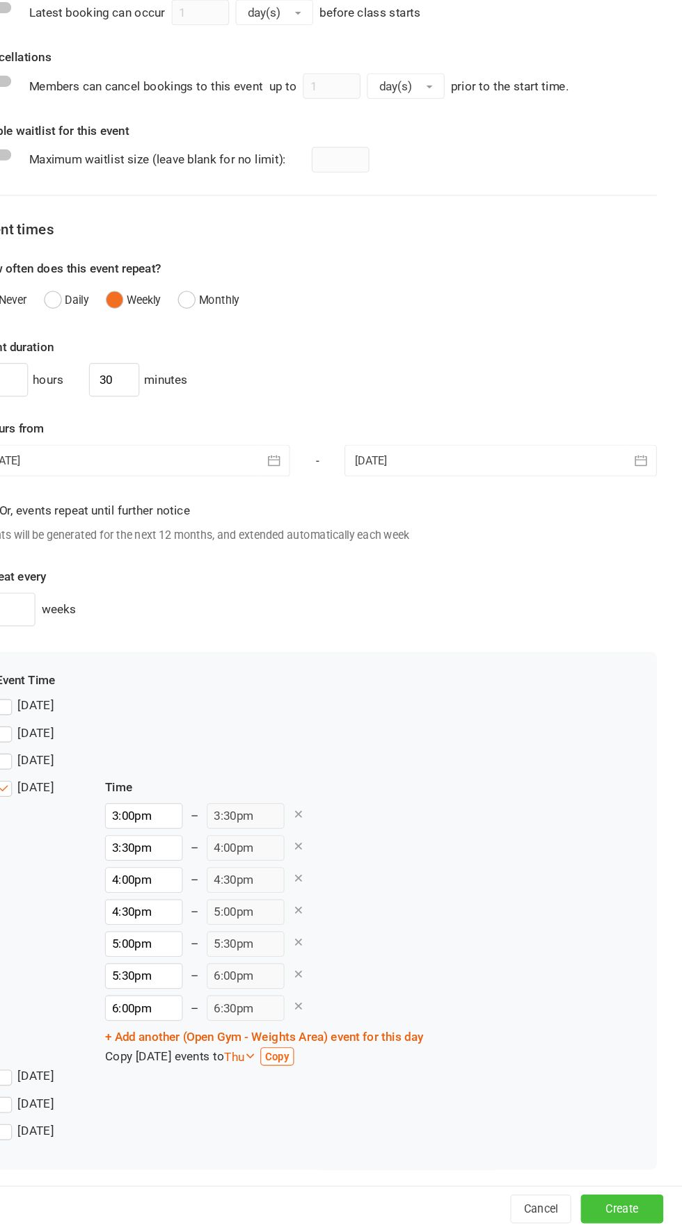
click at [638, 1203] on button "Create" at bounding box center [629, 1210] width 72 height 25
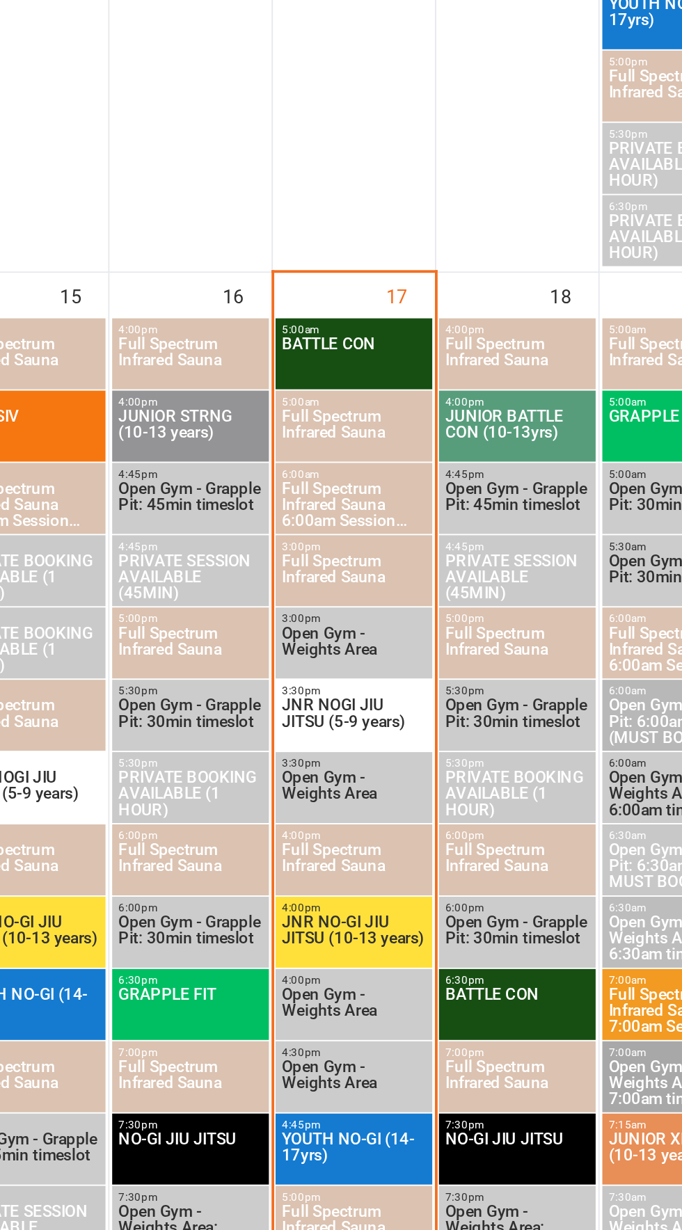
scroll to position [1715, 0]
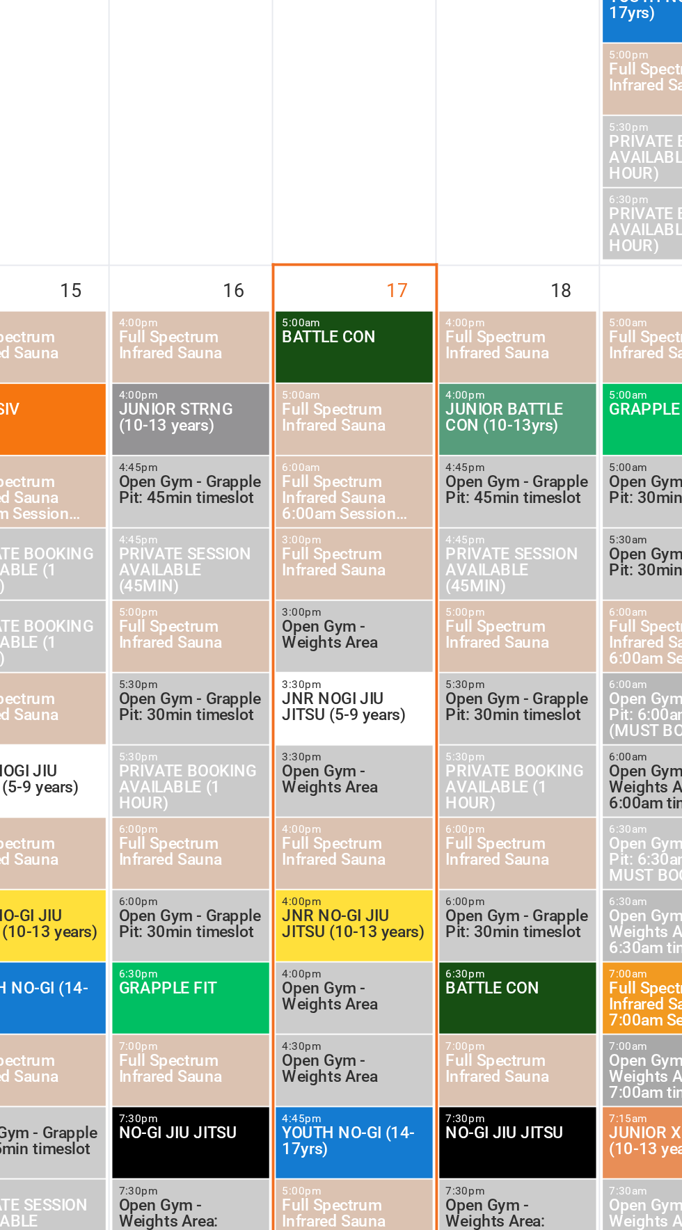
click at [292, 648] on span "JNR NO-GI JIU JITSU (10-13 years)" at bounding box center [280, 642] width 76 height 25
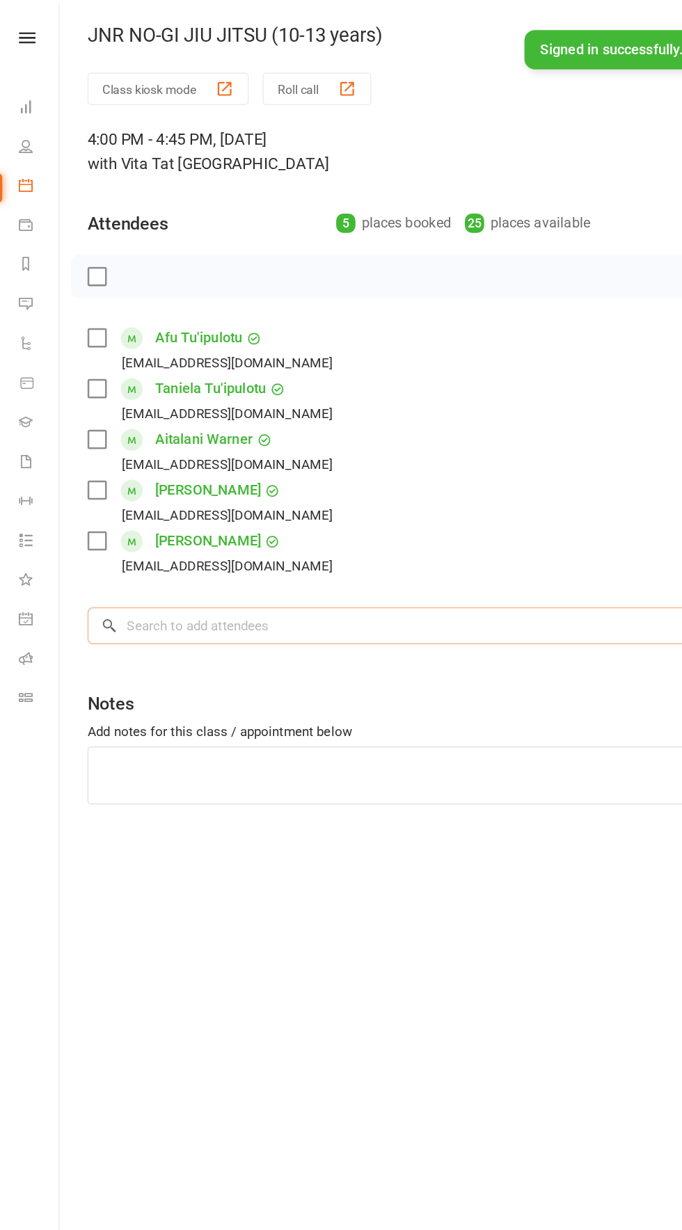
click at [395, 492] on input "search" at bounding box center [365, 497] width 590 height 29
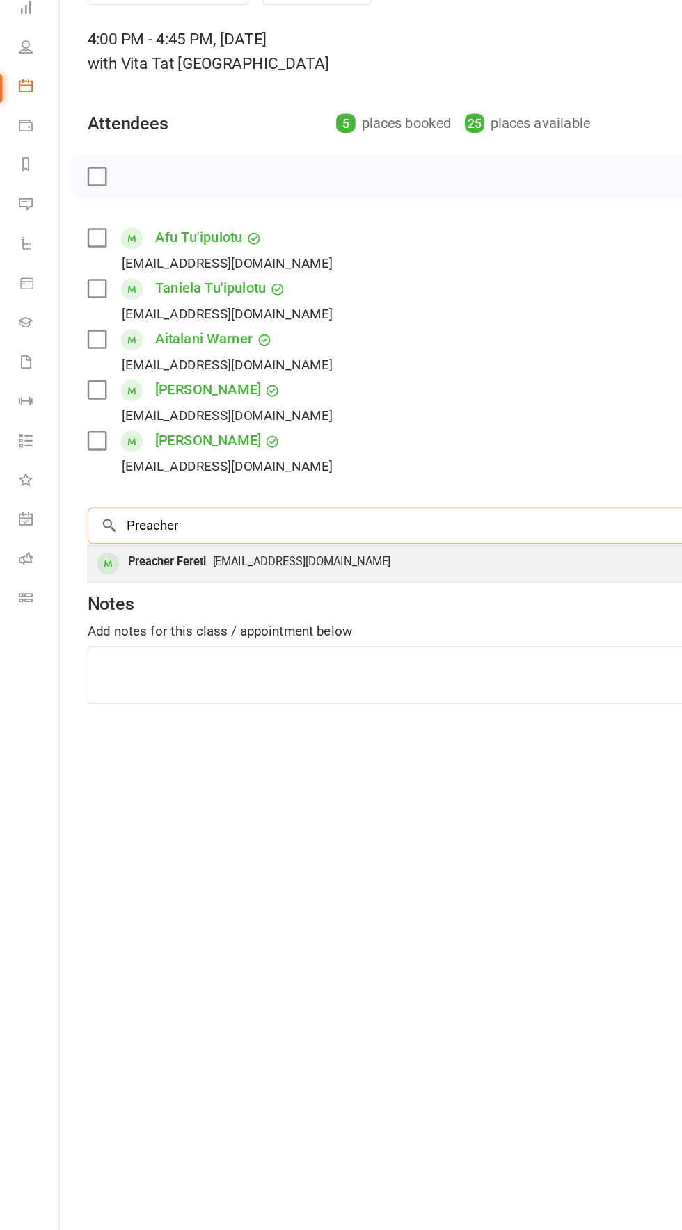
type input "Preacher"
click at [396, 525] on div "[EMAIL_ADDRESS][DOMAIN_NAME]" at bounding box center [364, 526] width 577 height 20
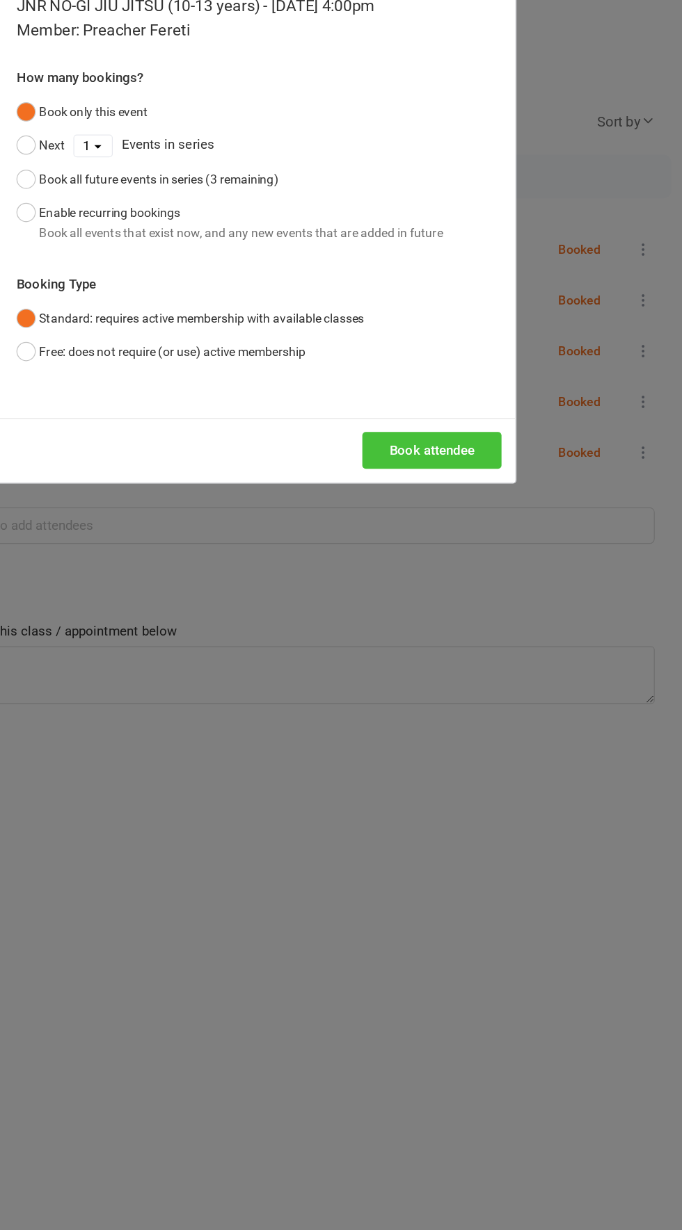
click at [507, 440] on button "Book attendee" at bounding box center [482, 437] width 111 height 29
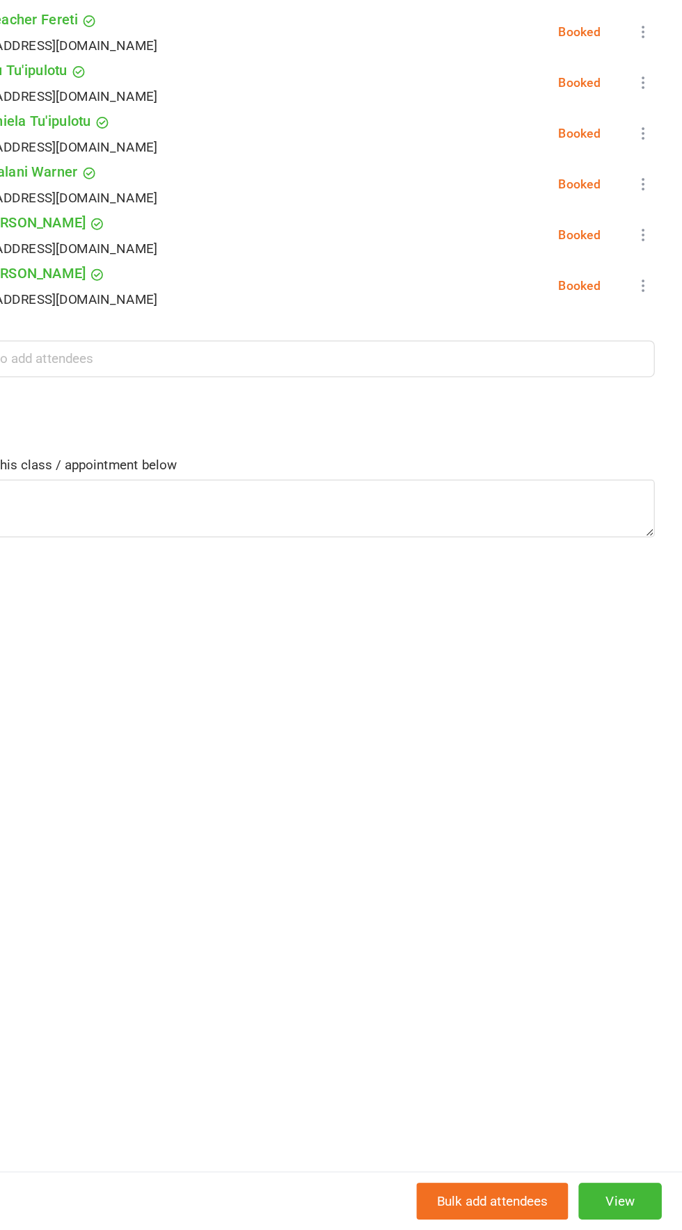
scroll to position [1496, 0]
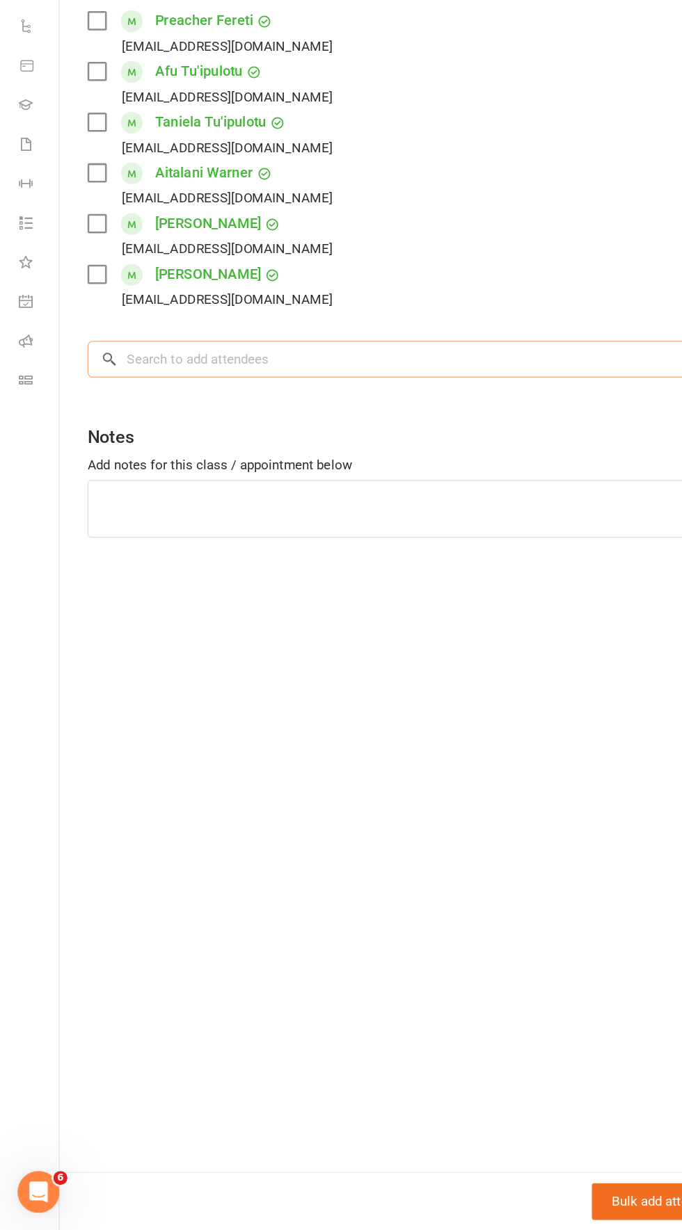
click at [384, 530] on input "search" at bounding box center [365, 537] width 590 height 29
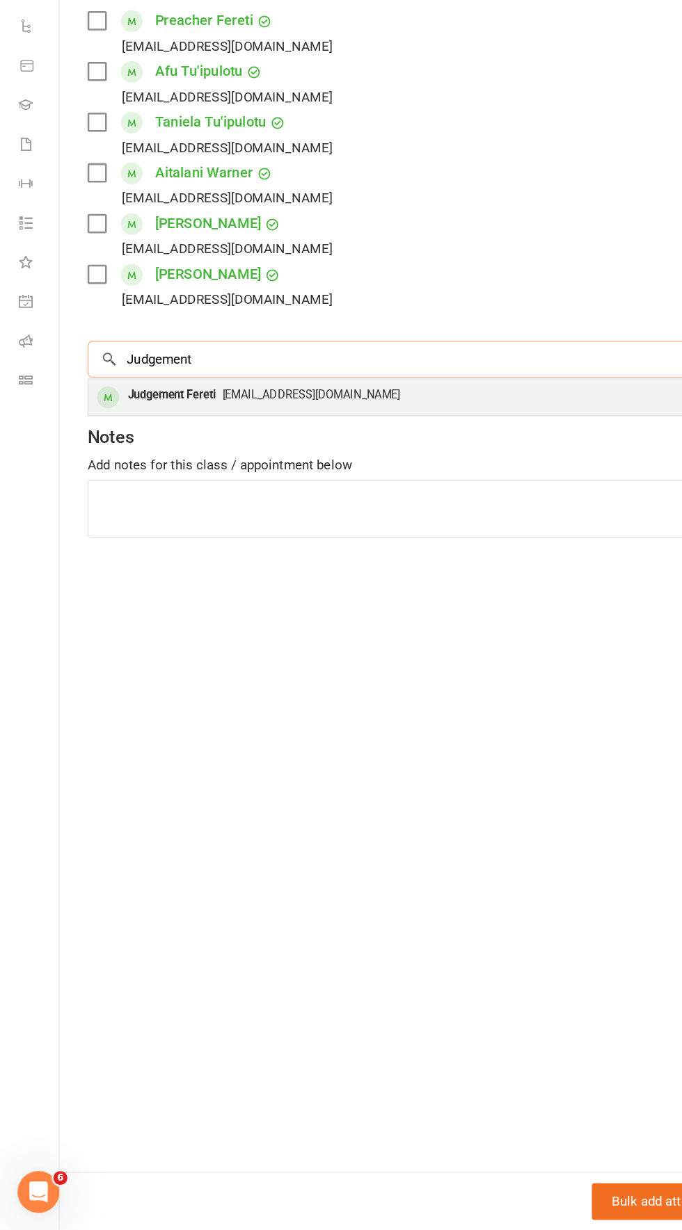
type input "Judgement"
click at [413, 562] on div "[EMAIL_ADDRESS][DOMAIN_NAME]" at bounding box center [364, 566] width 577 height 20
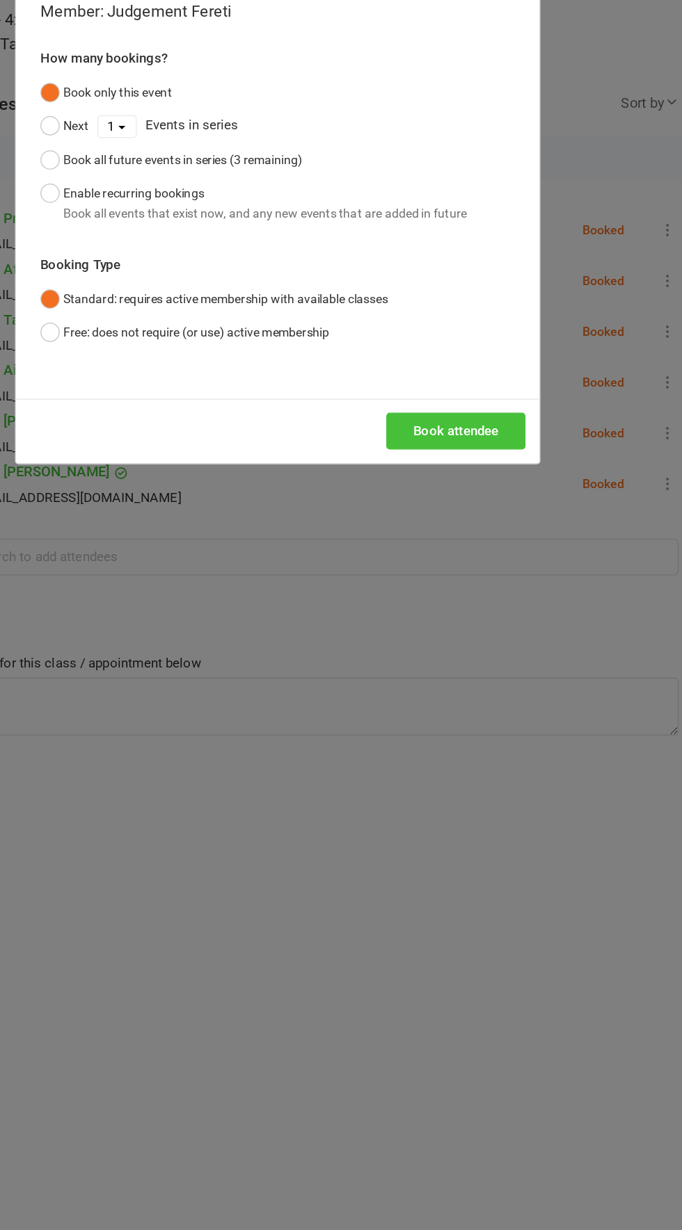
click at [494, 433] on button "Book attendee" at bounding box center [482, 437] width 111 height 29
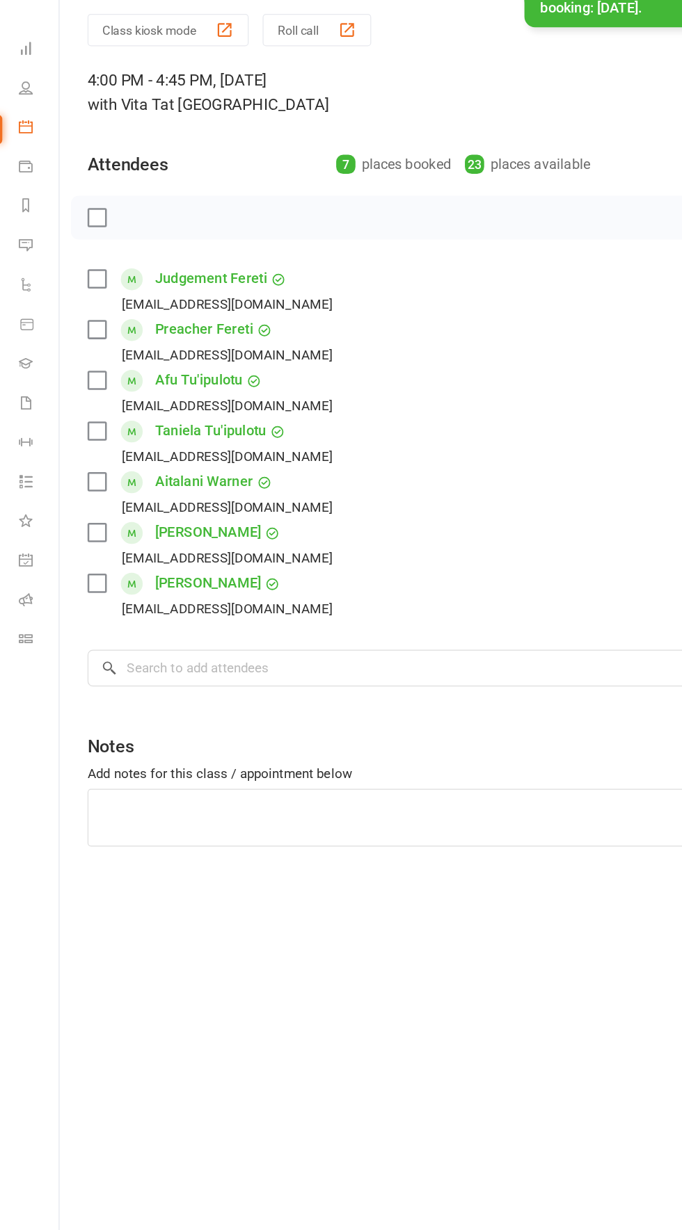
scroll to position [1495, 0]
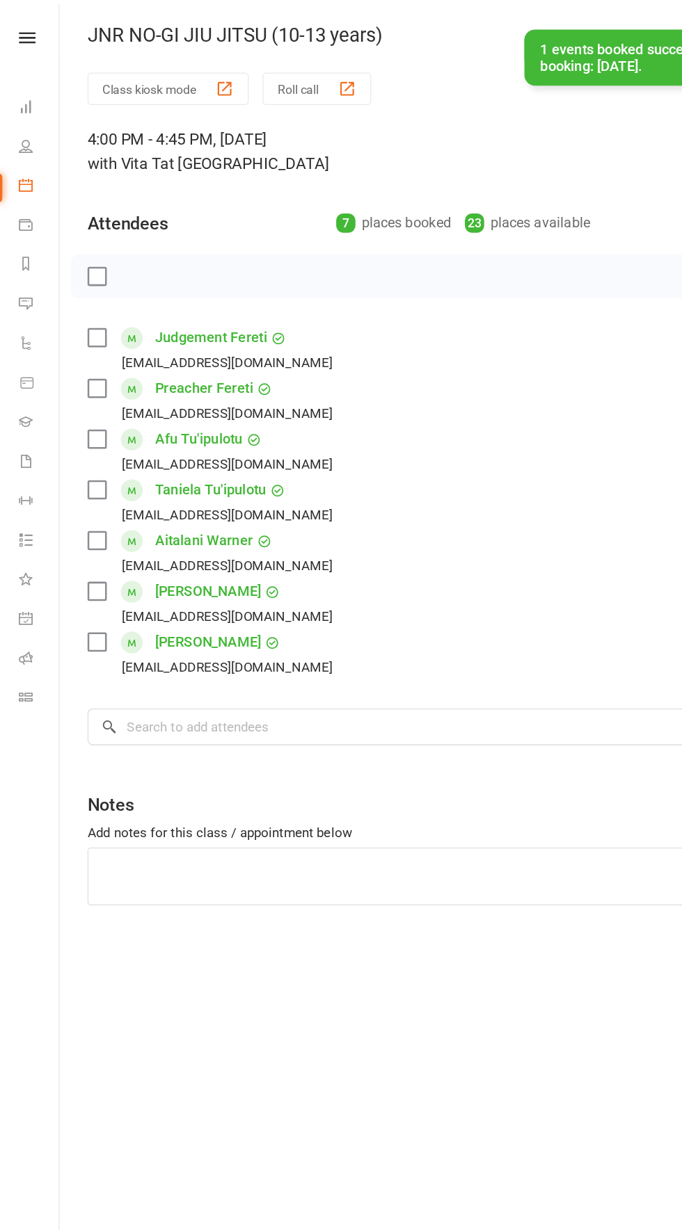
click at [422, 763] on div "Class kiosk mode Roll call 4:00 PM - 4:45 PM, [DATE] with Vita T at Grapple Pit…" at bounding box center [364, 621] width 634 height 1126
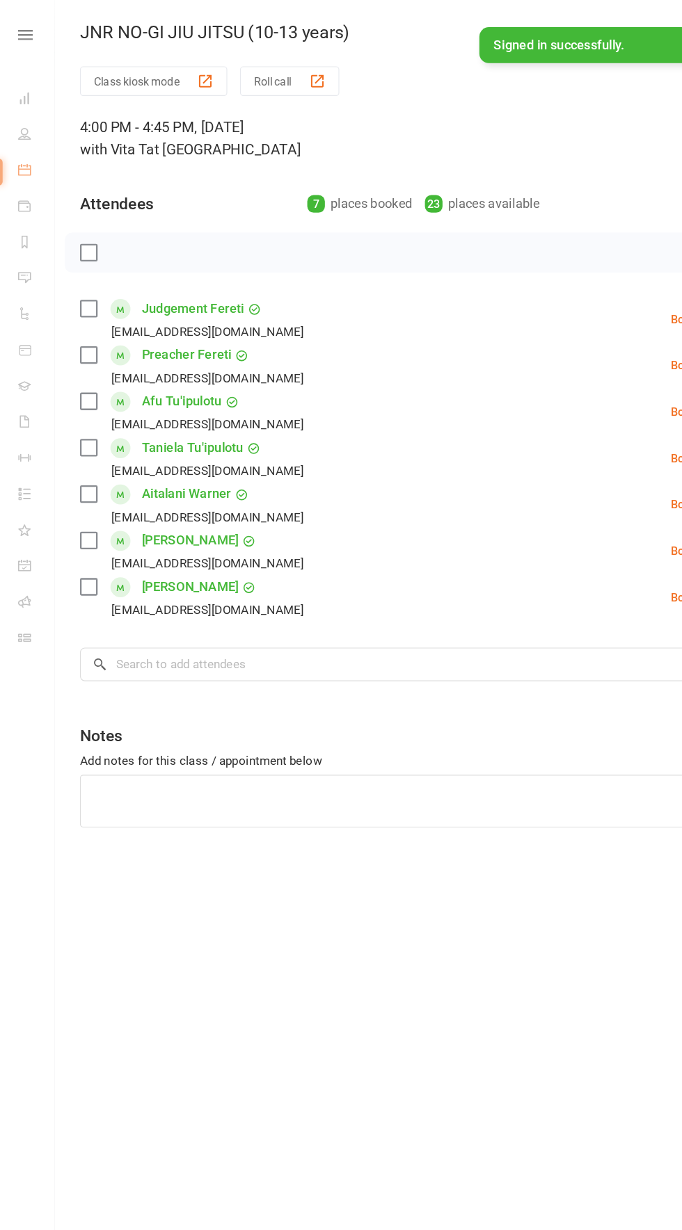
select select "100"
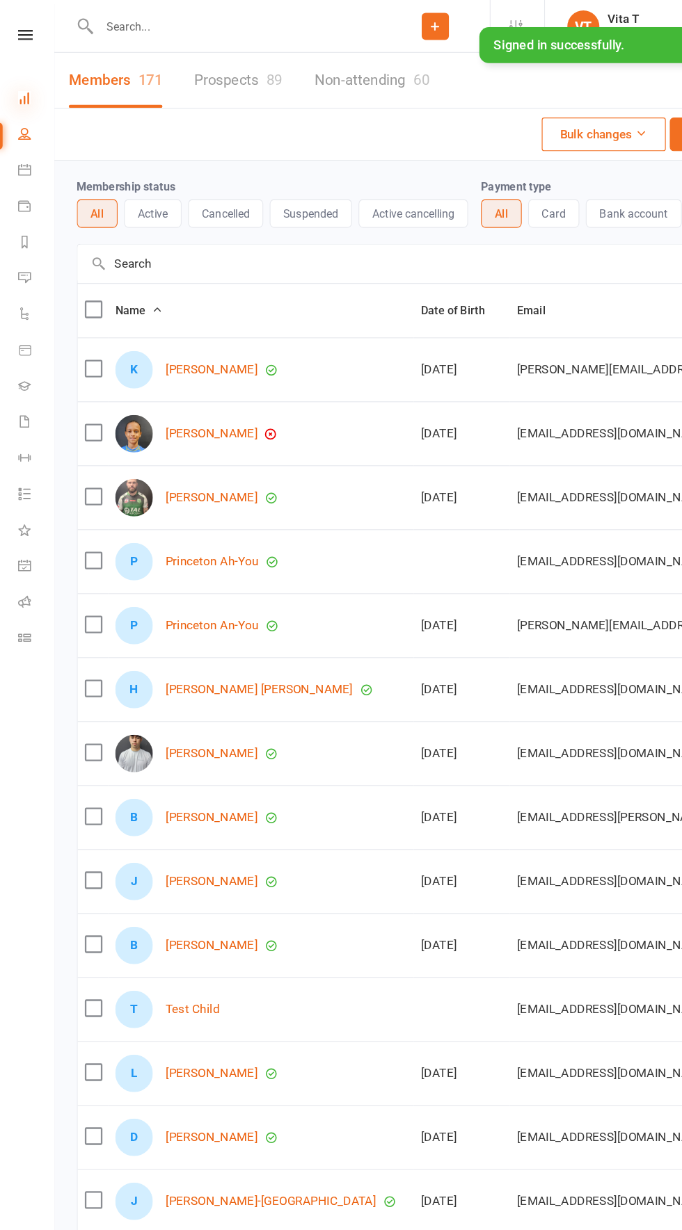
click at [25, 86] on icon at bounding box center [20, 84] width 11 height 11
